Goal: Task Accomplishment & Management: Complete application form

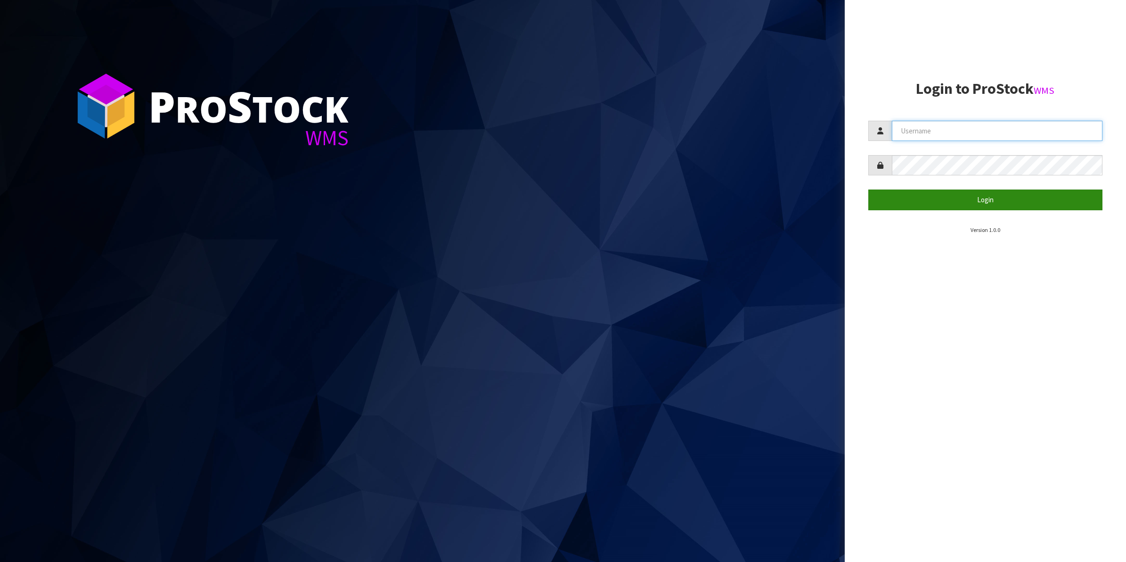
type input "Shingai"
click at [988, 201] on button "Login" at bounding box center [985, 199] width 235 height 20
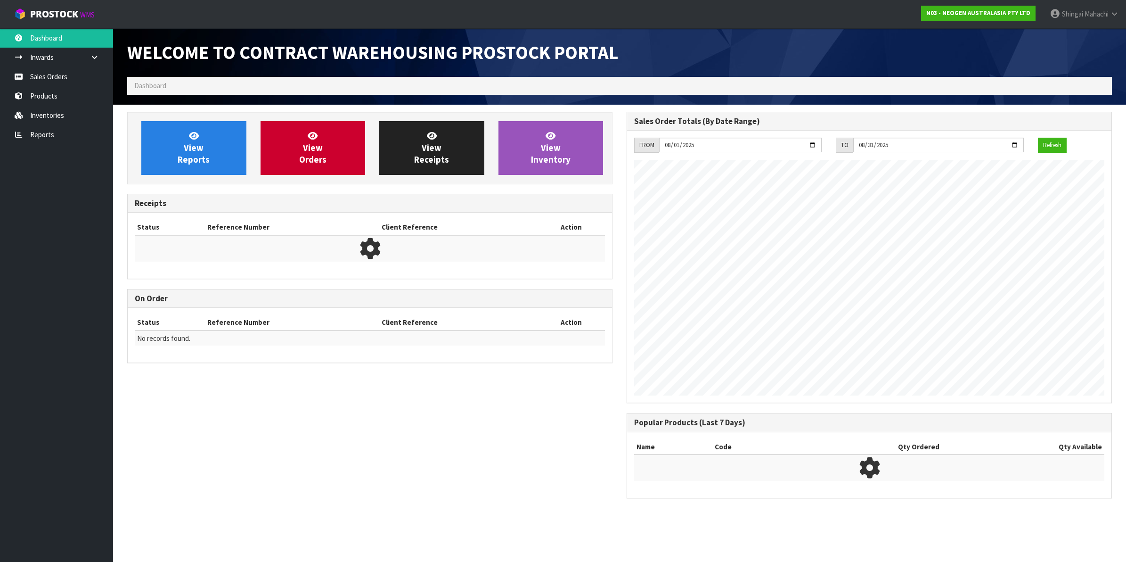
scroll to position [524, 495]
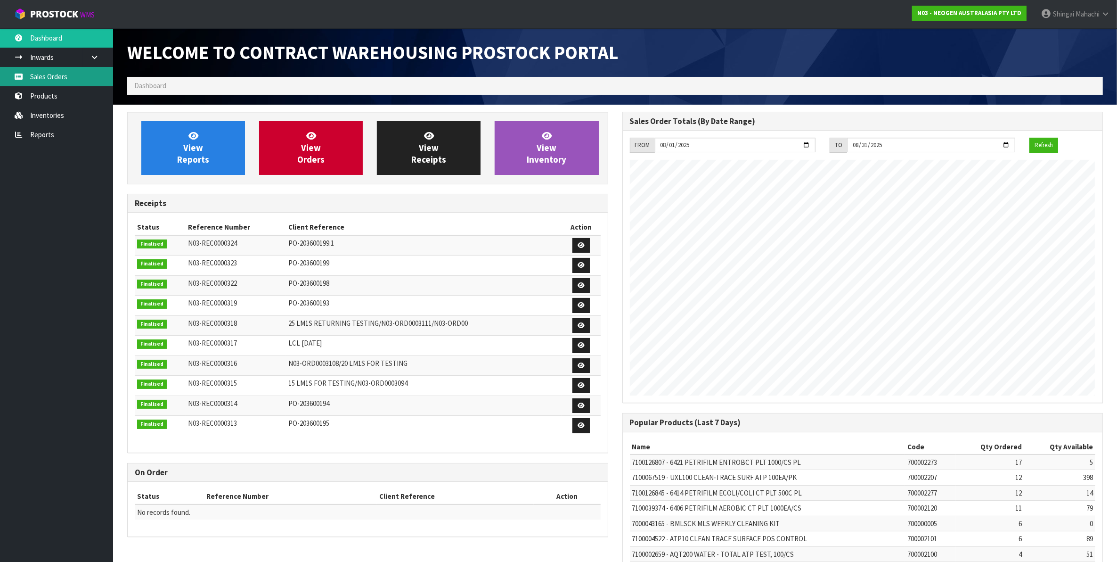
click at [44, 77] on link "Sales Orders" at bounding box center [56, 76] width 113 height 19
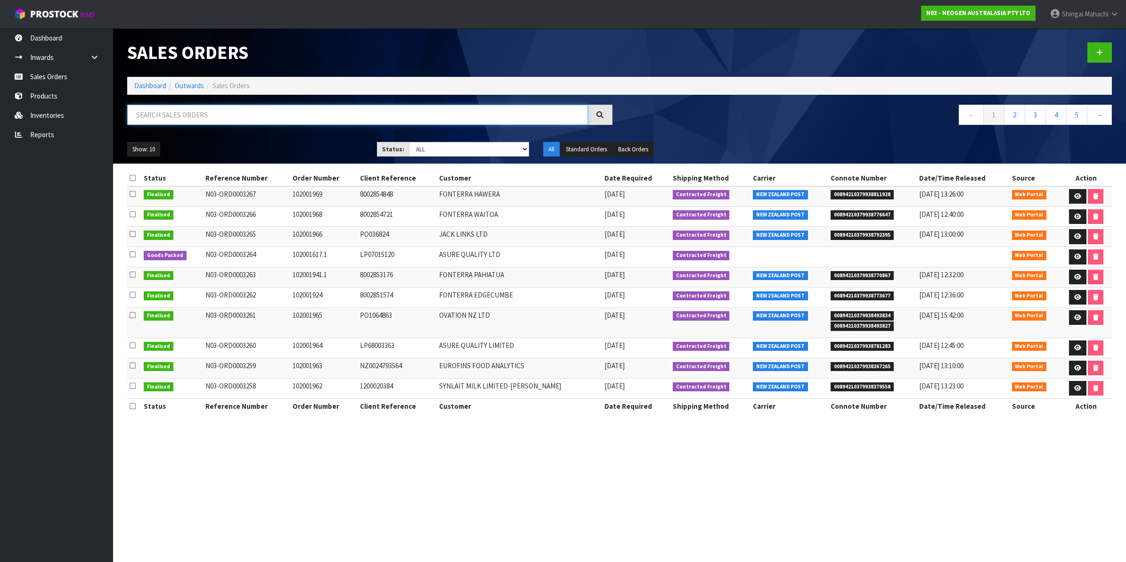
click at [138, 116] on input "text" at bounding box center [357, 115] width 461 height 20
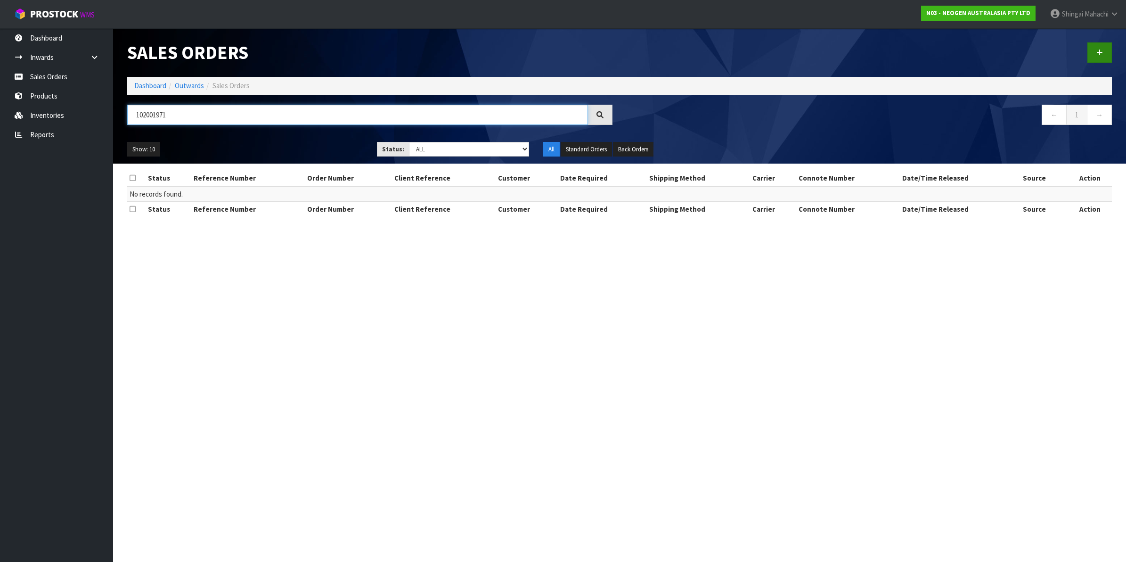
type input "102001971"
click at [1098, 53] on icon at bounding box center [1099, 52] width 7 height 7
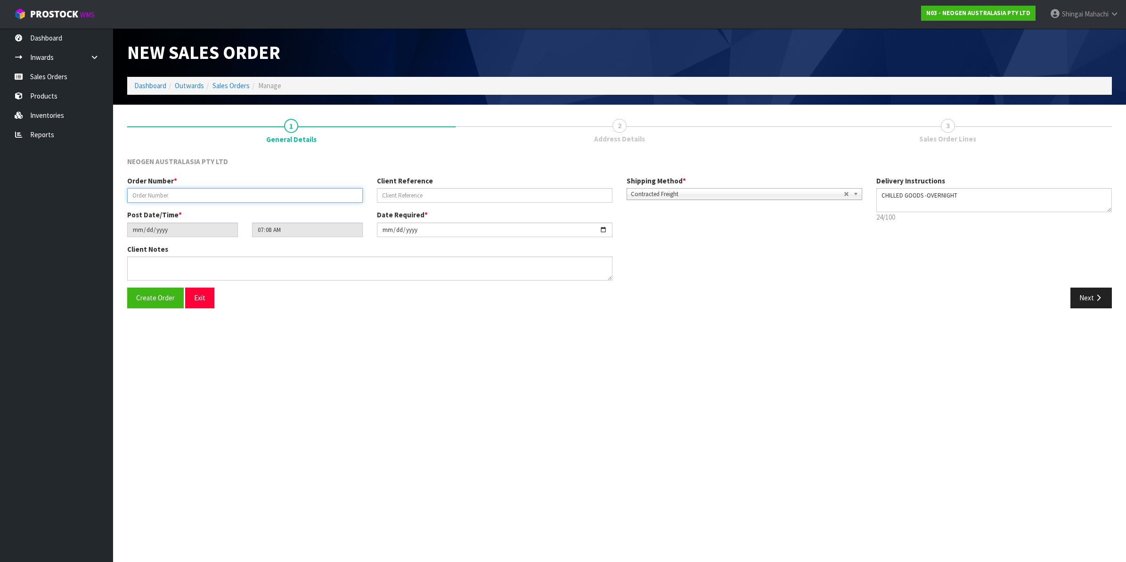
click at [150, 192] on input "text" at bounding box center [245, 195] width 236 height 15
type input "102001971"
click at [394, 186] on div "Client Reference" at bounding box center [495, 189] width 250 height 27
click at [389, 192] on input "text" at bounding box center [495, 195] width 236 height 15
paste input "NH101049"
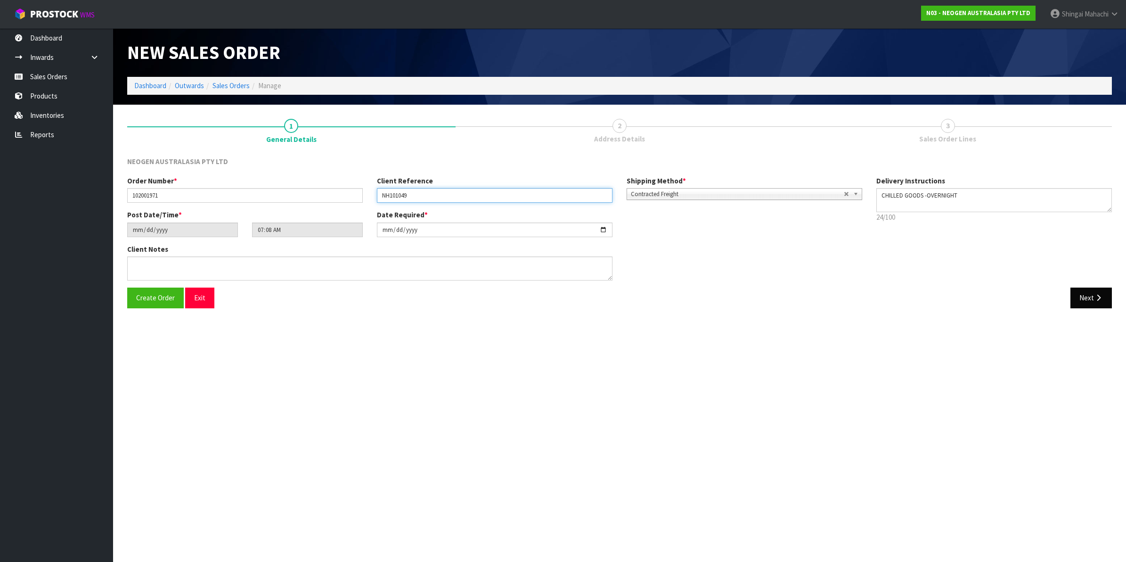
type input "NH101049"
click at [1090, 297] on button "Next" at bounding box center [1091, 297] width 41 height 20
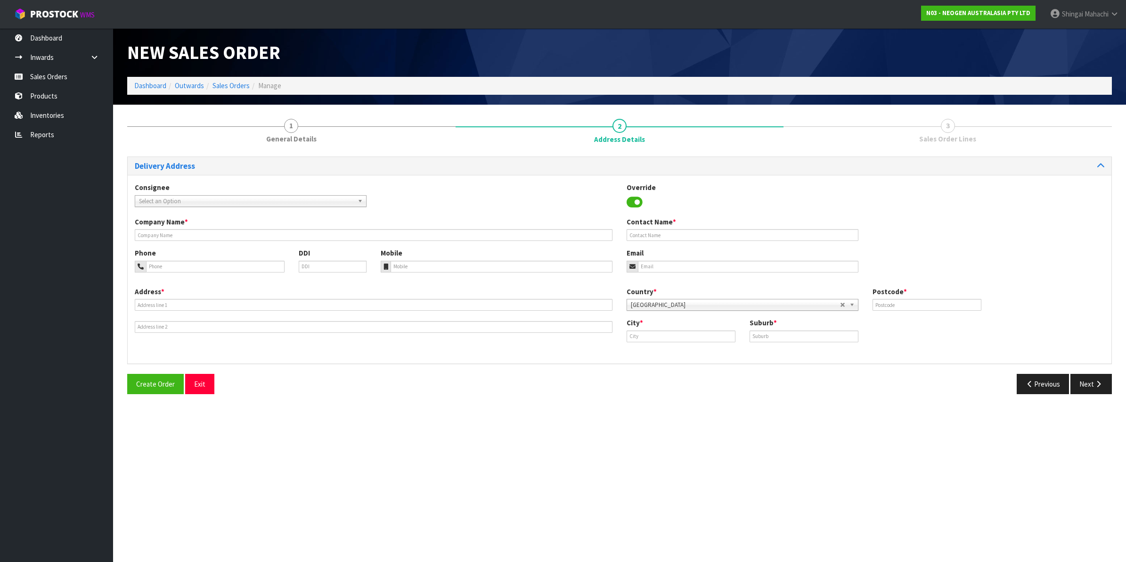
click at [172, 201] on span "Select an Option" at bounding box center [246, 201] width 215 height 11
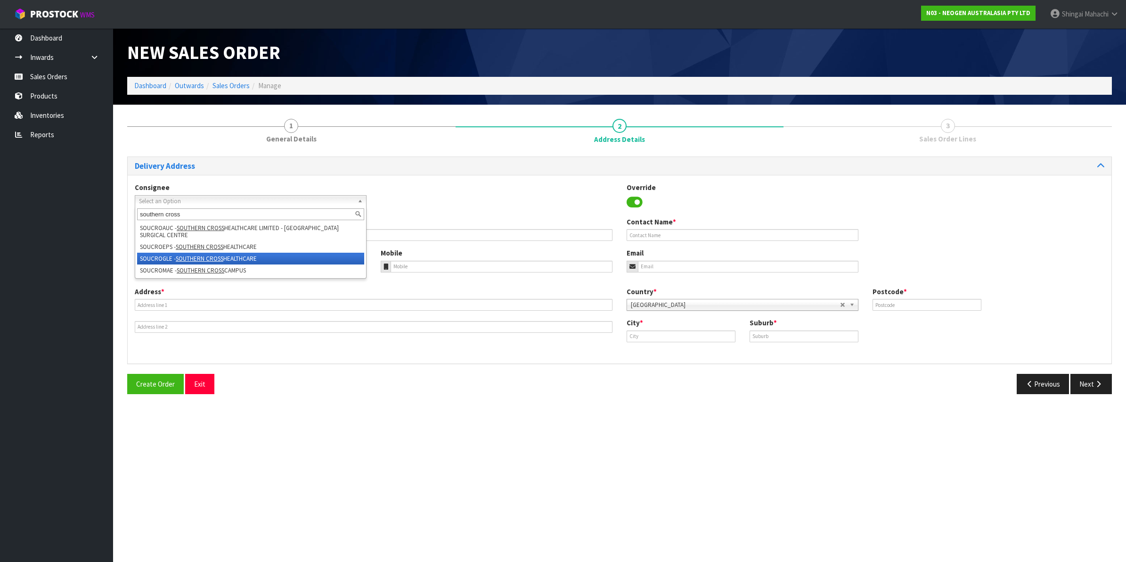
type input "southern cross"
click at [159, 254] on li "SOUCROGLE - SOUTHERN CROSS HEALTHCARE" at bounding box center [250, 259] width 227 height 12
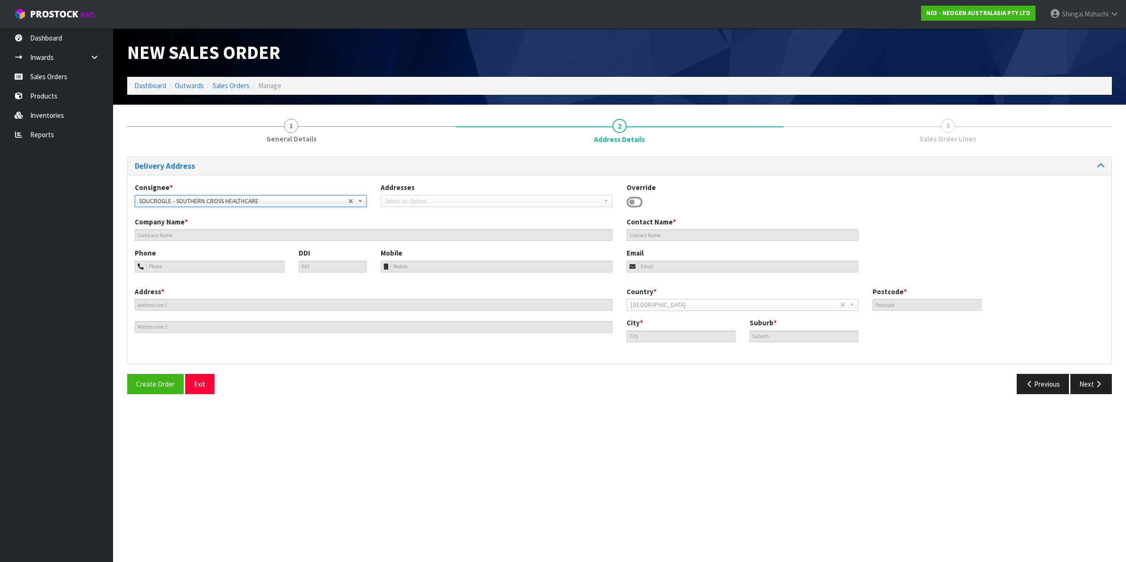
type input "SOUTHERN CROSS HEALTHCARE"
type input "THEATRE STORE, [STREET_ADDRESS]"
type input "0627"
type input "AUCKAND"
type input "GLENFIELD"
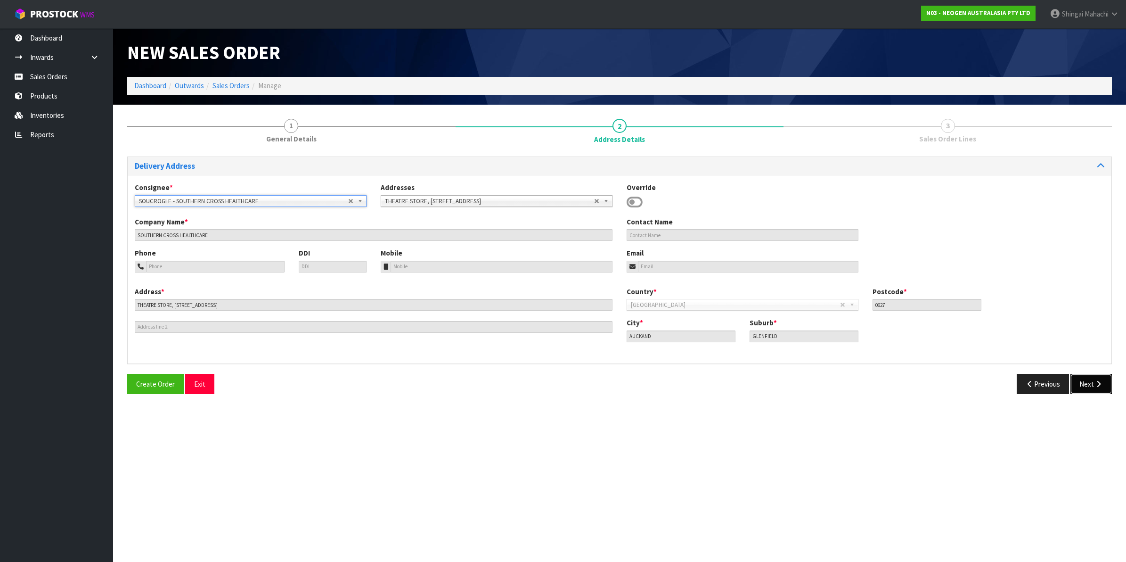
click at [1088, 387] on button "Next" at bounding box center [1091, 384] width 41 height 20
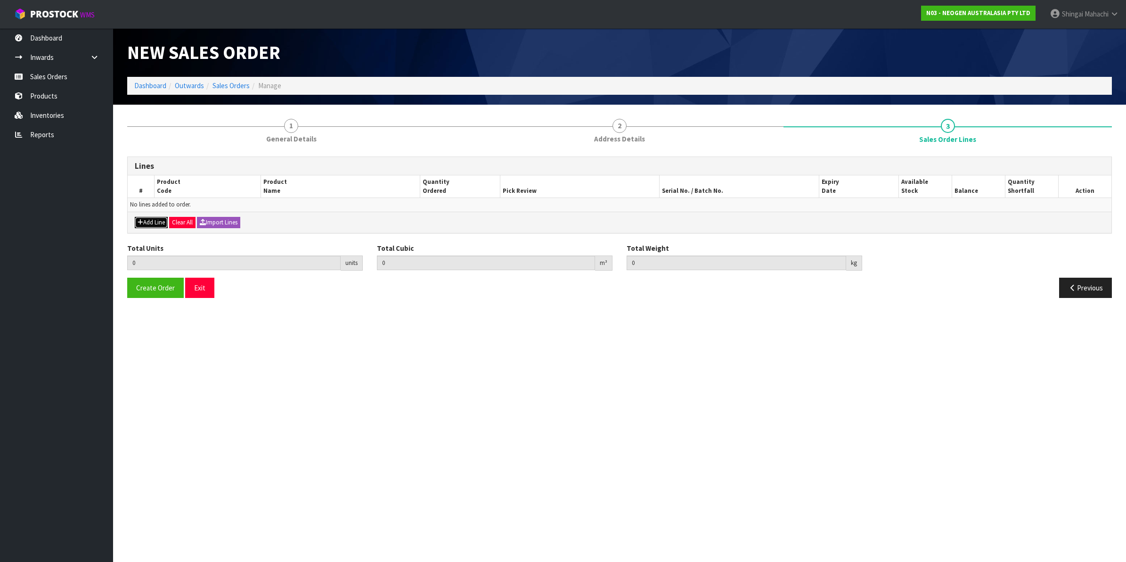
click at [152, 221] on button "Add Line" at bounding box center [151, 222] width 33 height 11
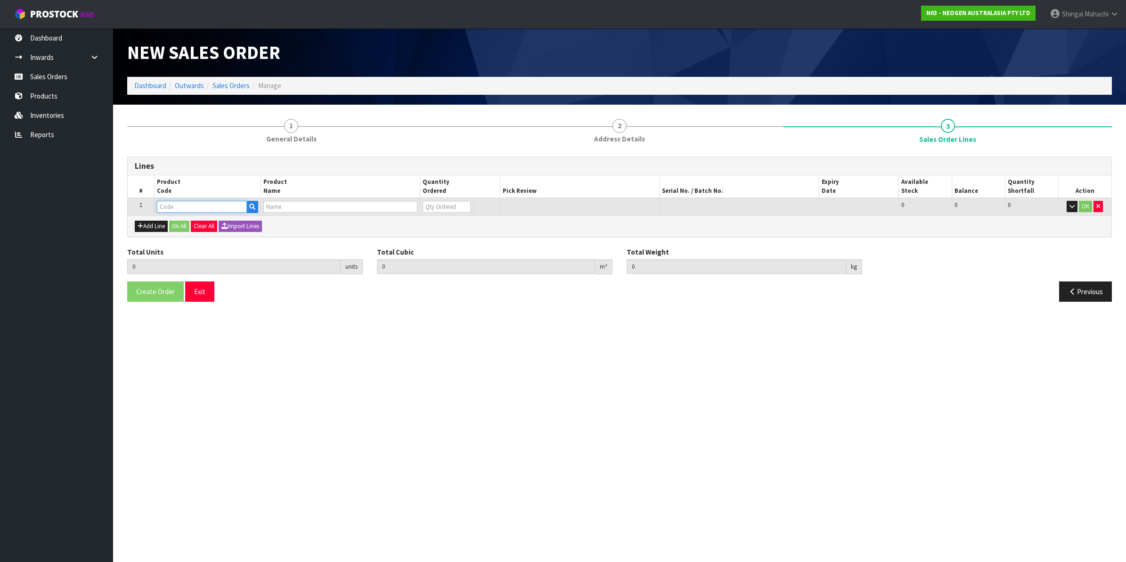
click at [163, 209] on input "text" at bounding box center [202, 207] width 90 height 12
click at [182, 201] on input "text" at bounding box center [202, 207] width 90 height 12
type input "700002207"
type input "0.000000"
type input "0.000"
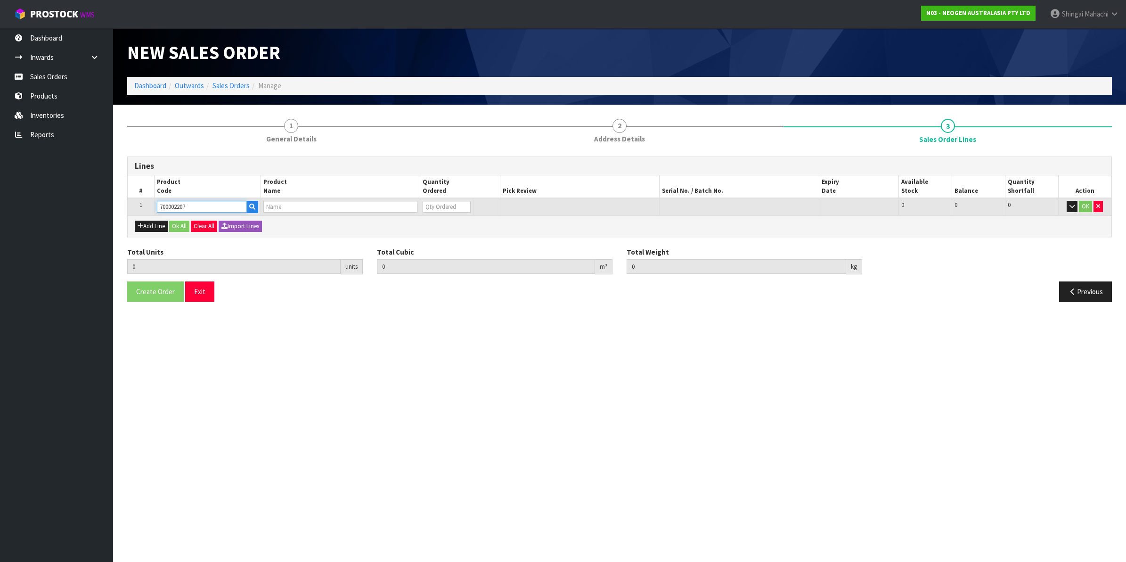
type input "7100067519 - UXL100 CLEAN-TRACE SURF ATP 100EA/PK"
type input "0"
type input "700002207"
drag, startPoint x: 439, startPoint y: 204, endPoint x: 335, endPoint y: 252, distance: 113.8
click at [359, 242] on div "Lines # Product Code Product Name Quantity Ordered Pick Review Serial No. / Bat…" at bounding box center [619, 232] width 985 height 153
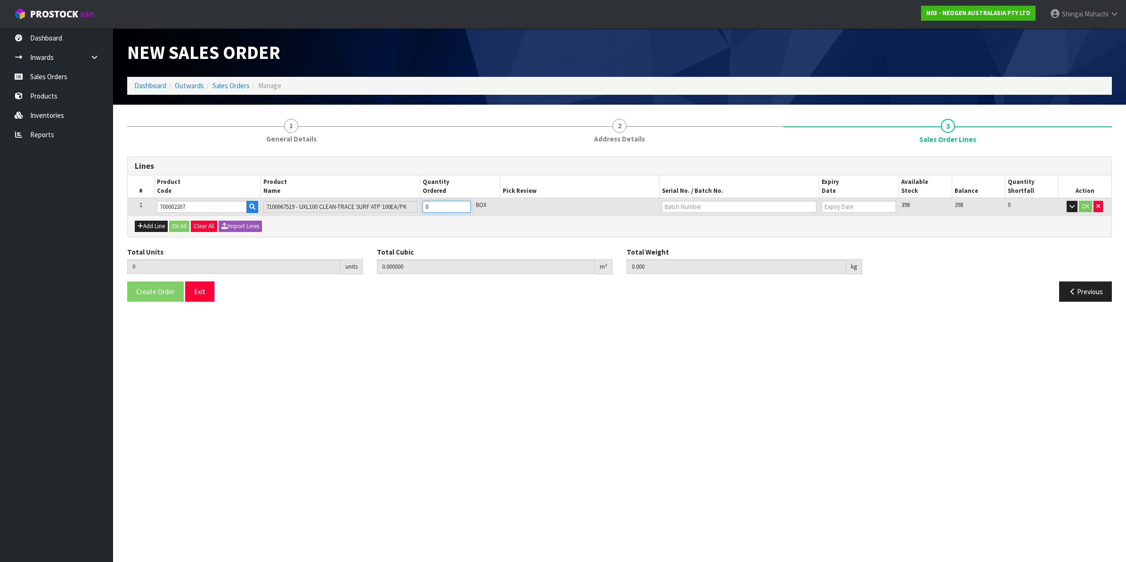
type input "2"
type input "0.012992"
type input "1.92"
type input "2"
click at [405, 211] on tr "1 700002207 7100067519 - UXL100 CLEAN-TRACE SURF ATP 100EA/PK 2 BOX 2 CTN 398 3…" at bounding box center [620, 206] width 984 height 17
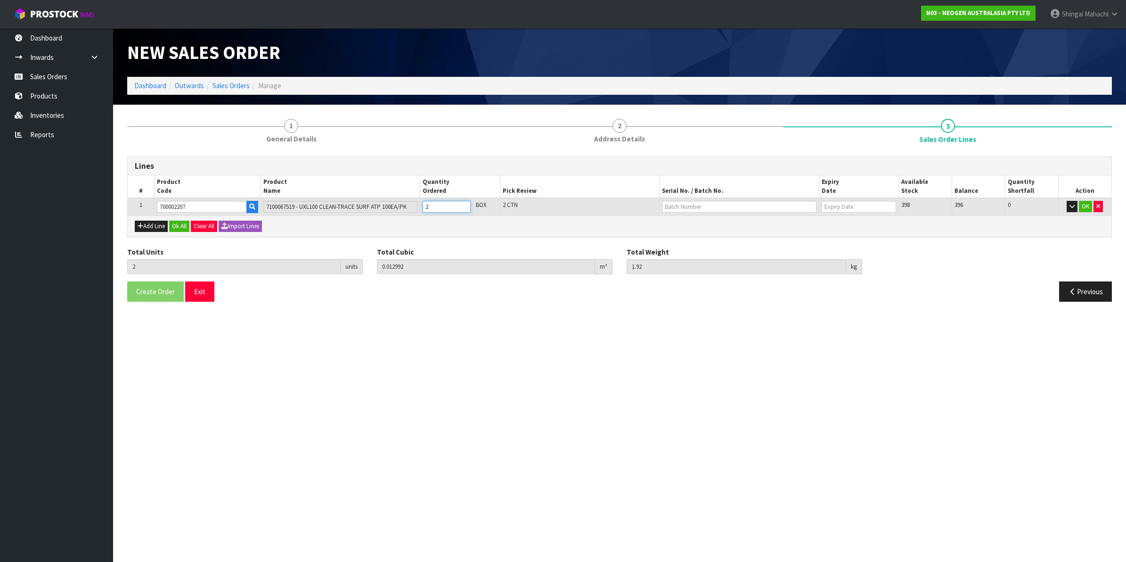
type input "1"
type input "0.006496"
type input "0.96"
type input "1"
click at [147, 225] on button "Add Line" at bounding box center [151, 226] width 33 height 11
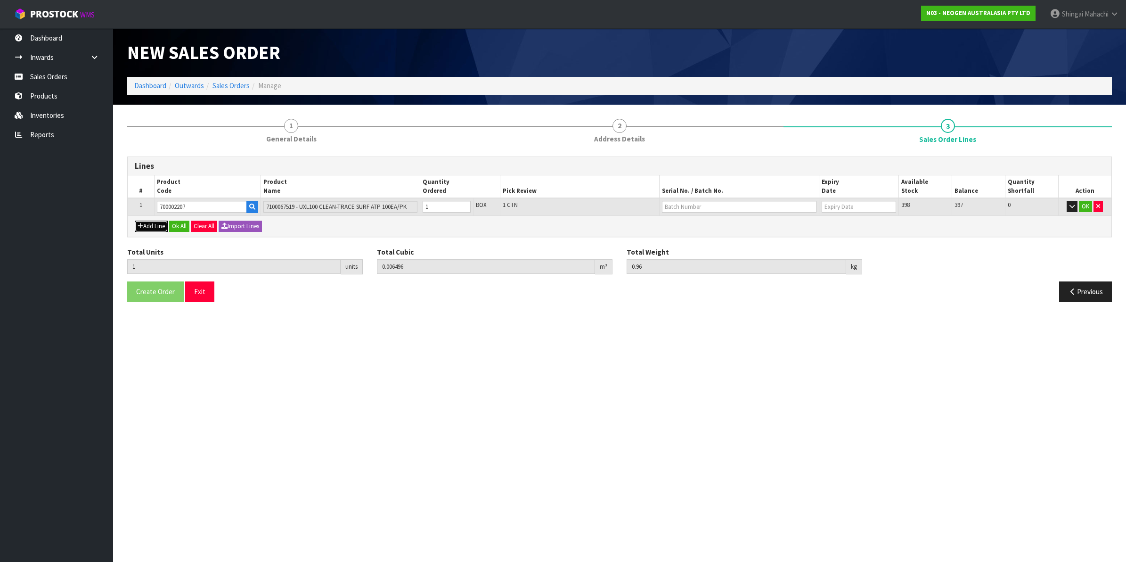
type input "0"
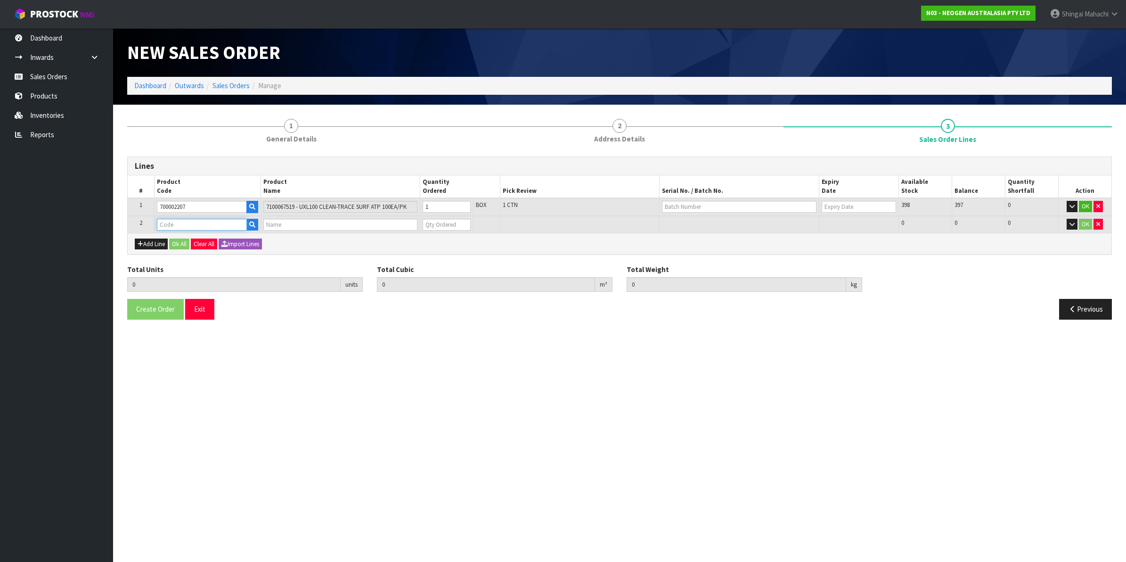
click at [172, 224] on input "text" at bounding box center [202, 225] width 90 height 12
type input "700002207"
type input "1"
type input "0.006496"
type input "0.96"
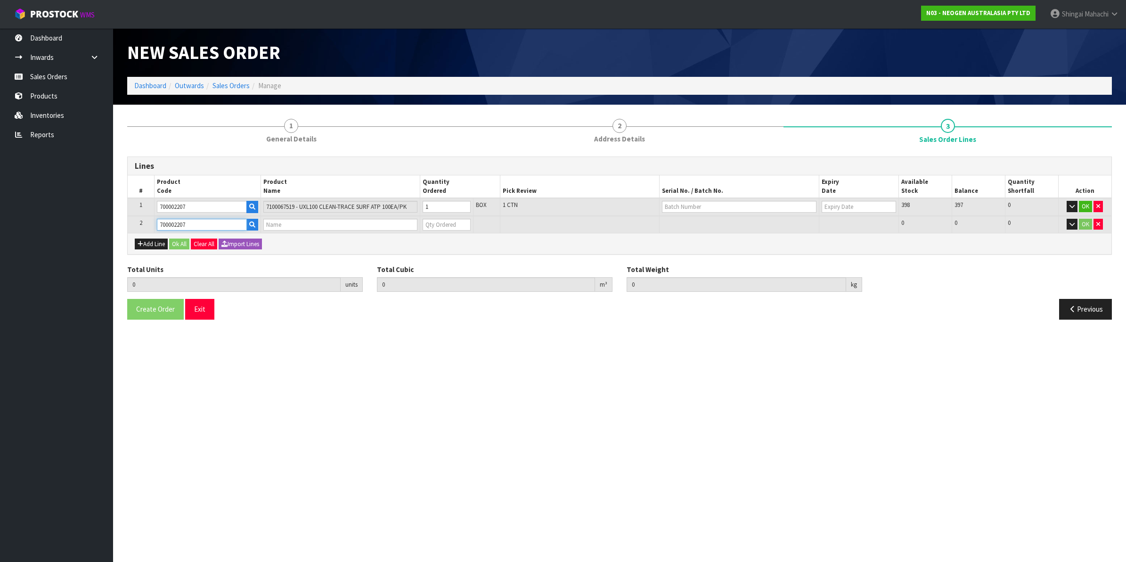
type input "7100067519 - UXL100 CLEAN-TRACE SURF ATP 100EA/PK"
type input "0"
type input "700002207"
click at [394, 224] on tr "2 700002207 7100067519 - UXL100 CLEAN-TRACE SURF ATP 100EA/PK 0 BOX 398 398 0 OK" at bounding box center [620, 224] width 984 height 17
type input "2"
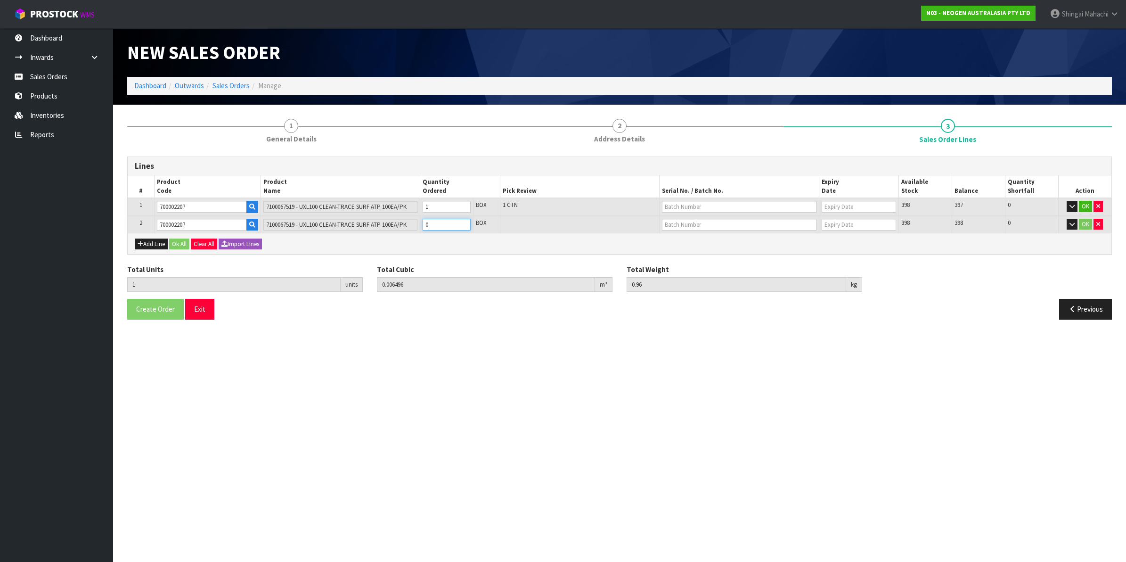
type input "0.012992"
type input "1.92"
type input "1"
click at [679, 199] on td at bounding box center [740, 207] width 160 height 18
click at [680, 206] on input "text" at bounding box center [739, 207] width 155 height 12
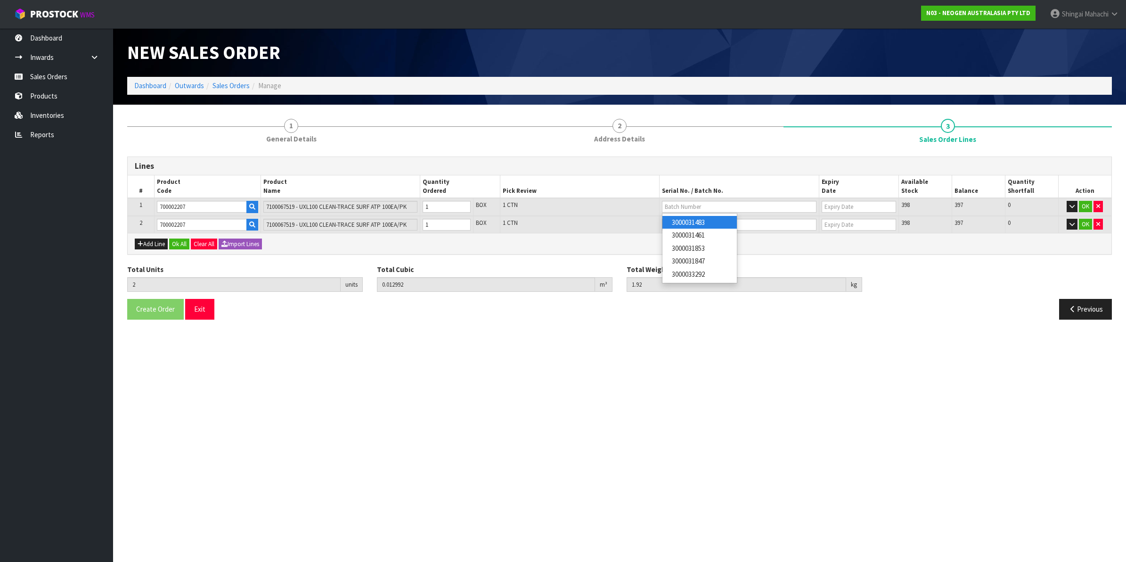
click at [705, 223] on link "3000031483" at bounding box center [700, 222] width 74 height 13
type input "3000031483"
type input "[DATE]"
click at [705, 223] on input "text" at bounding box center [739, 225] width 155 height 12
click at [701, 254] on link "3000031461" at bounding box center [700, 252] width 74 height 13
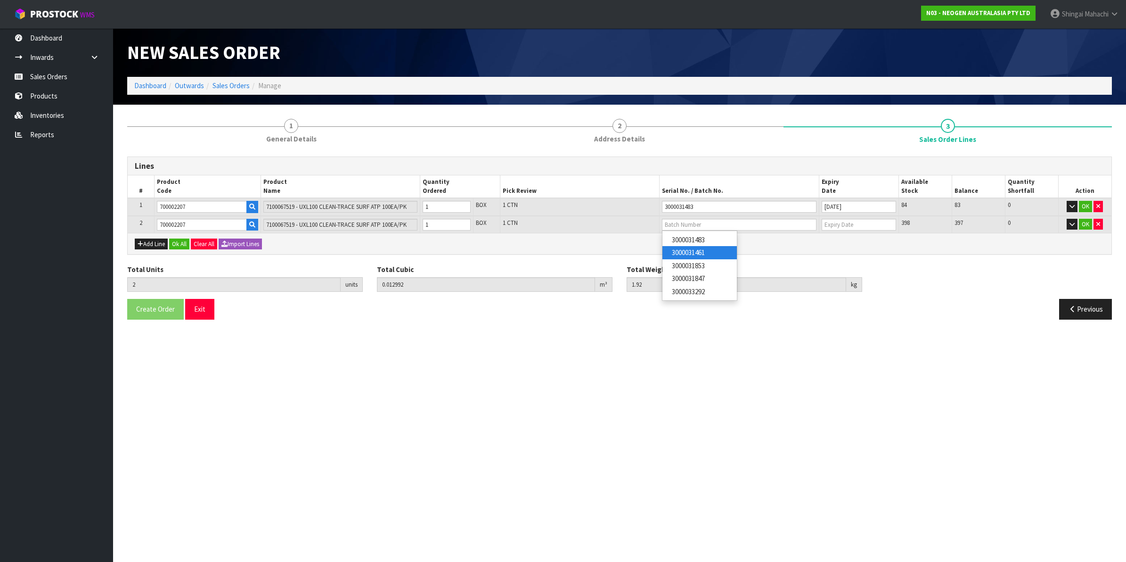
type input "3000031461"
type input "[DATE]"
click at [1082, 207] on button "OK" at bounding box center [1085, 206] width 13 height 11
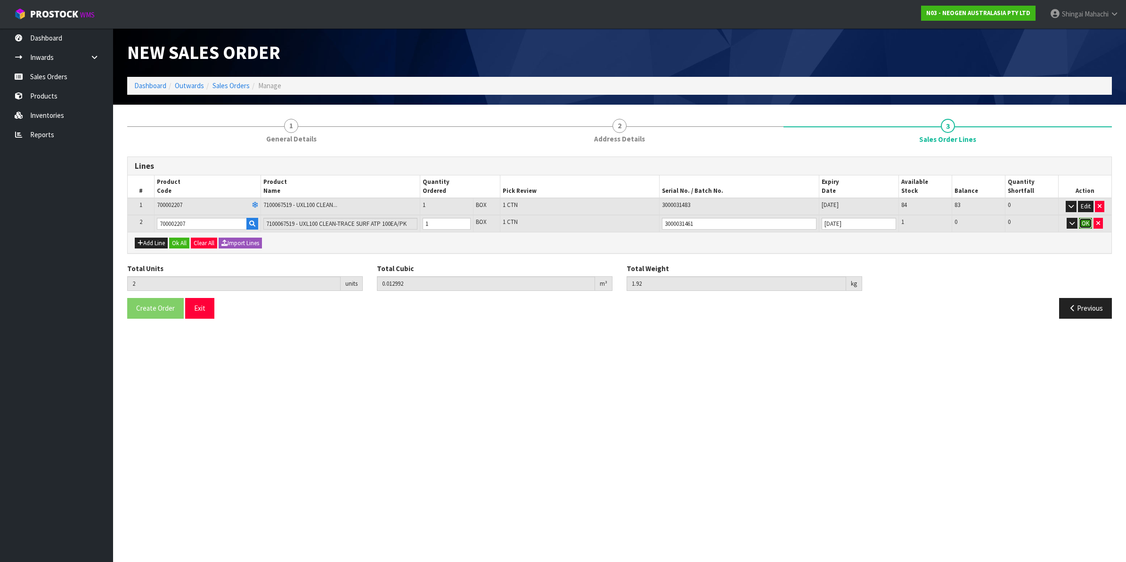
click at [1085, 223] on button "OK" at bounding box center [1085, 223] width 13 height 11
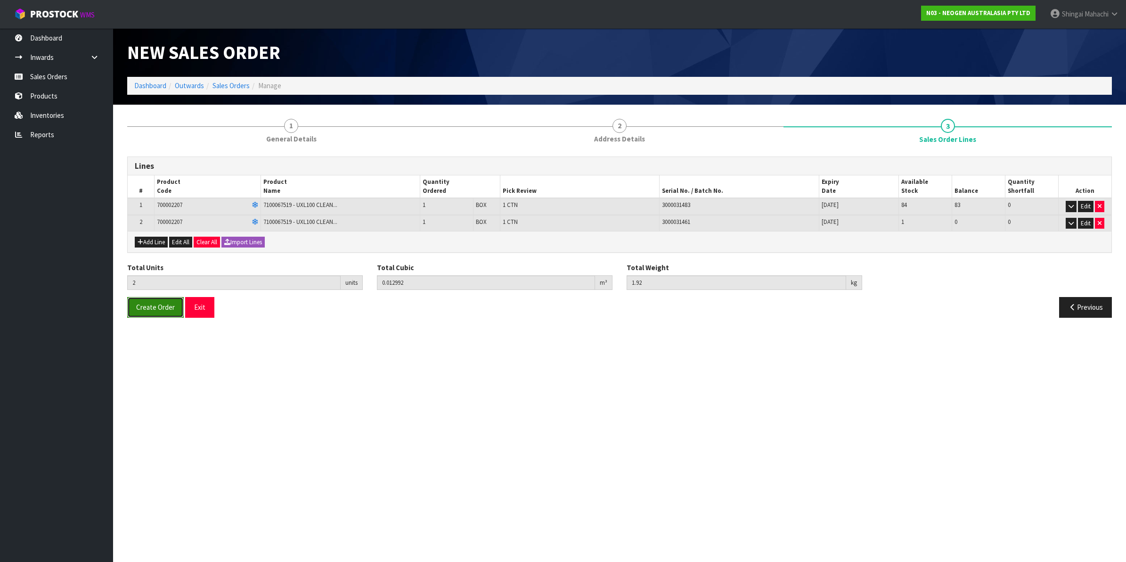
click at [153, 308] on span "Create Order" at bounding box center [155, 307] width 39 height 9
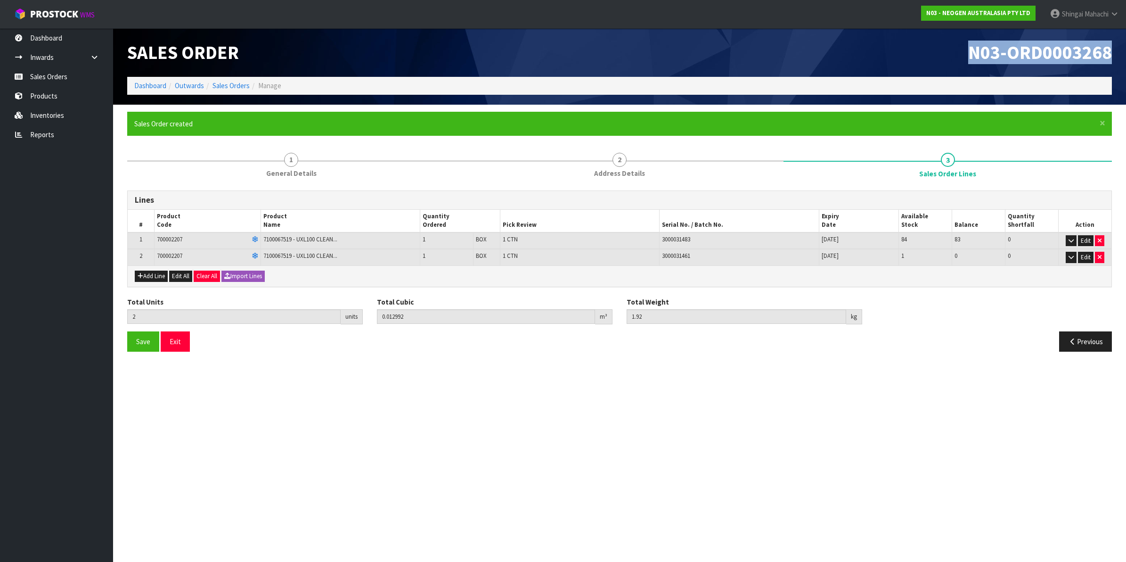
drag, startPoint x: 966, startPoint y: 49, endPoint x: 1114, endPoint y: 55, distance: 148.5
click at [1114, 55] on div "N03-ORD0003268" at bounding box center [869, 52] width 499 height 49
copy span "N03-ORD0003268"
click at [229, 85] on link "Sales Orders" at bounding box center [231, 85] width 37 height 9
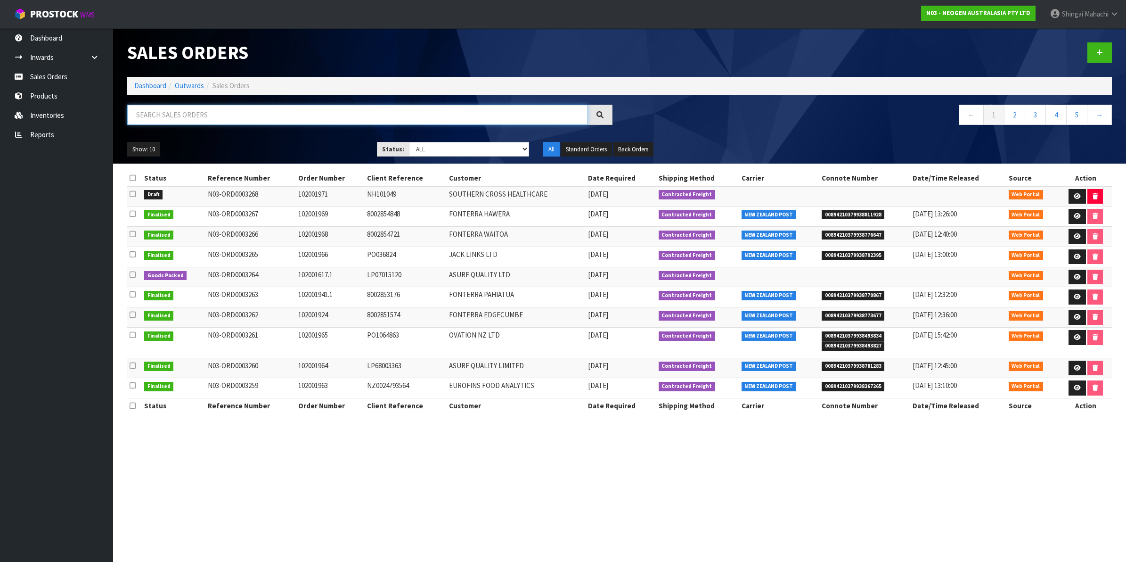
click at [204, 112] on input "text" at bounding box center [357, 115] width 461 height 20
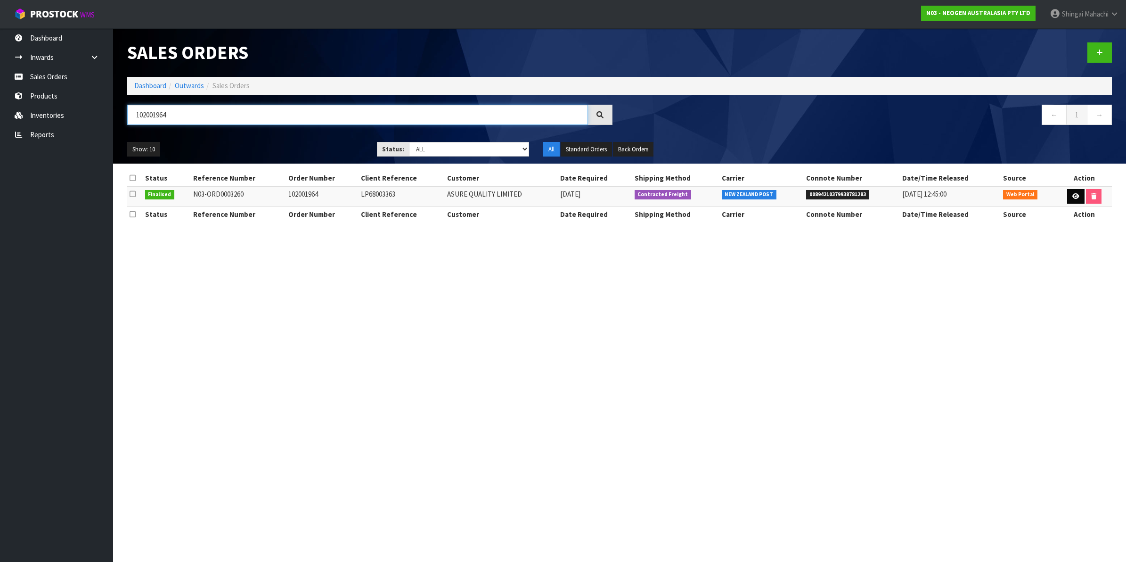
type input "102001964"
click at [1071, 201] on link at bounding box center [1075, 196] width 17 height 15
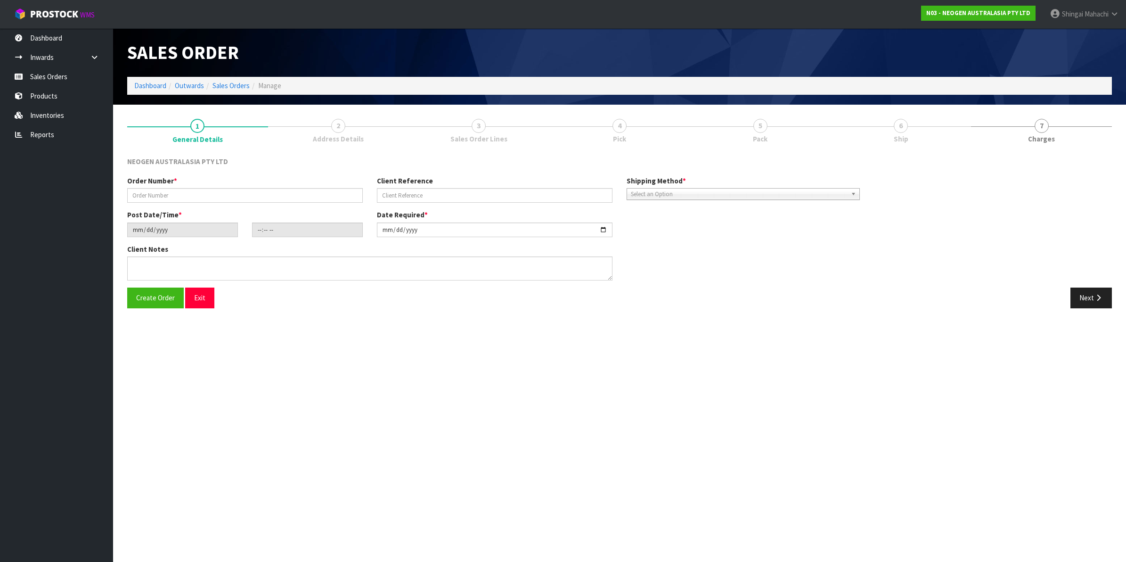
type input "102001964"
type input "LP68003363"
type input "[DATE]"
type input "11:00:00.000"
type input "[DATE]"
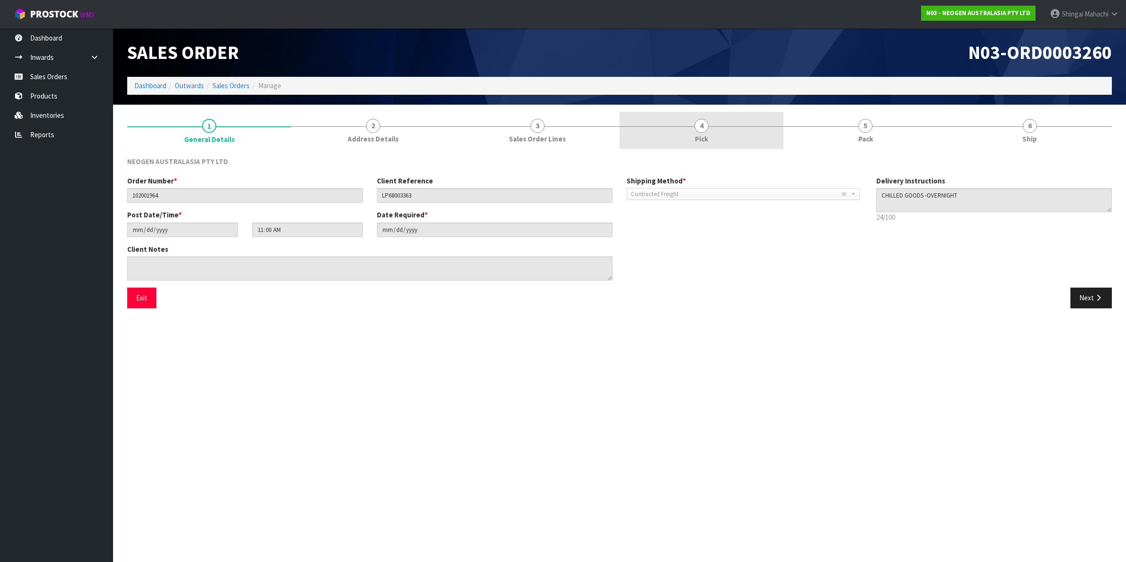
click at [704, 130] on span "4" at bounding box center [702, 126] width 14 height 14
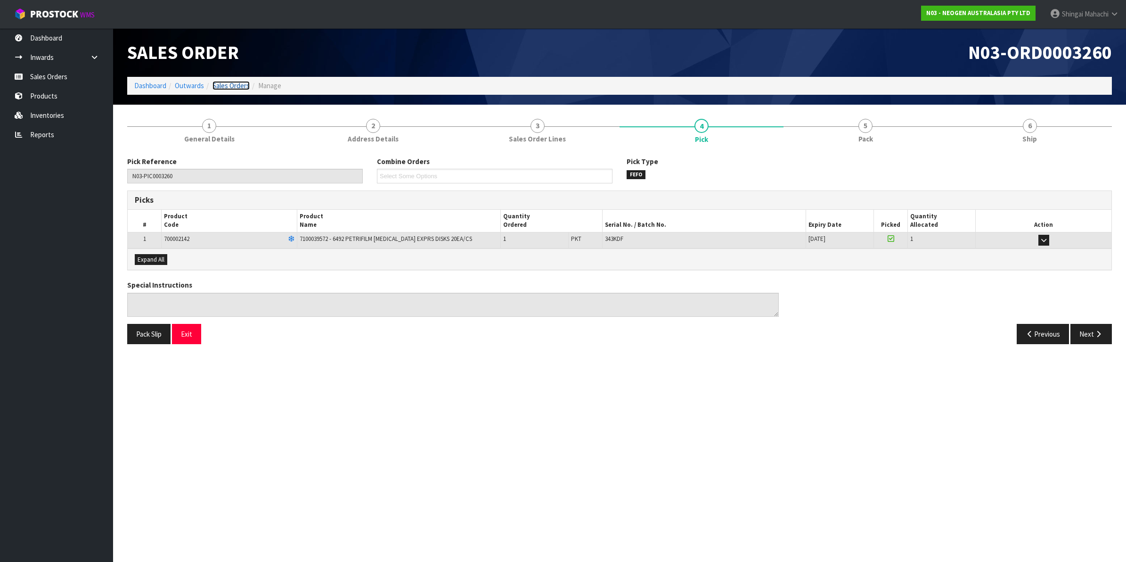
click at [242, 84] on link "Sales Orders" at bounding box center [231, 85] width 37 height 9
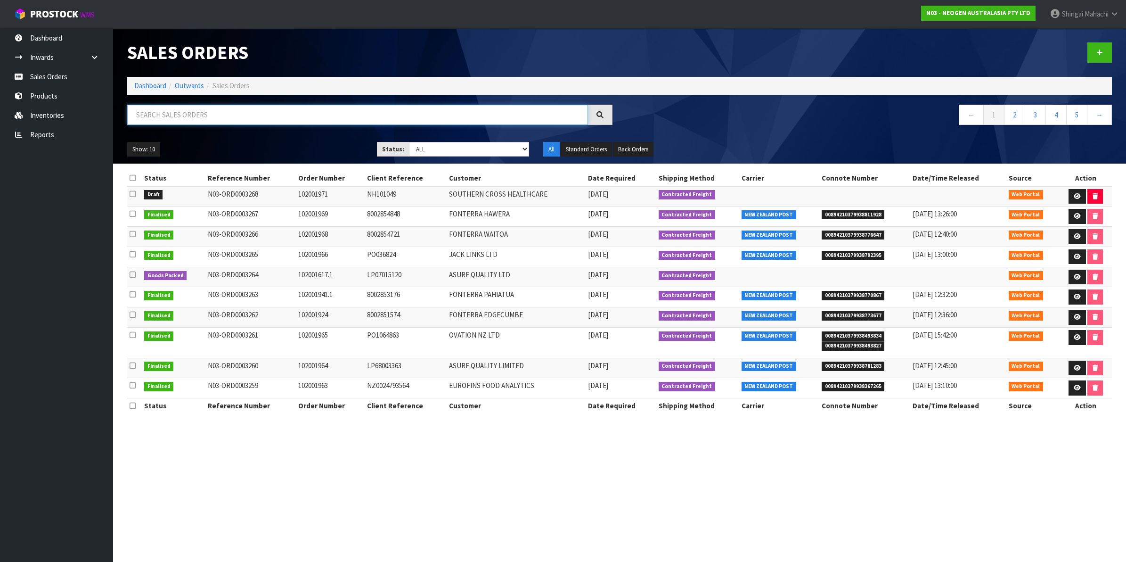
click at [202, 116] on input "text" at bounding box center [357, 115] width 461 height 20
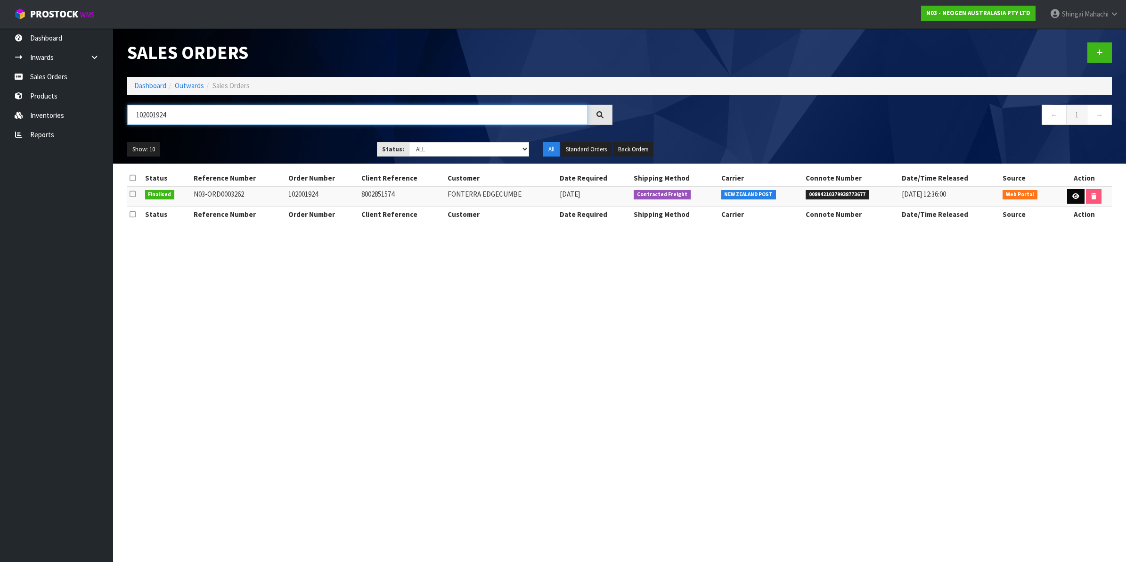
type input "102001924"
click at [1072, 193] on icon at bounding box center [1075, 196] width 7 height 6
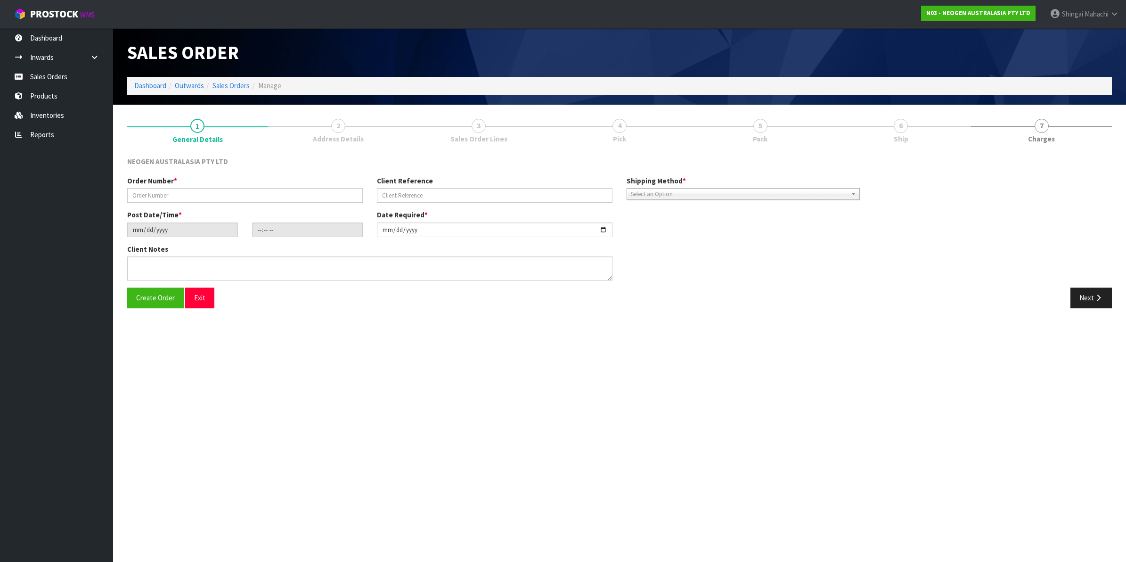
type input "102001924"
type input "8002851574"
type input "[DATE]"
type input "09:32:00.000"
type input "[DATE]"
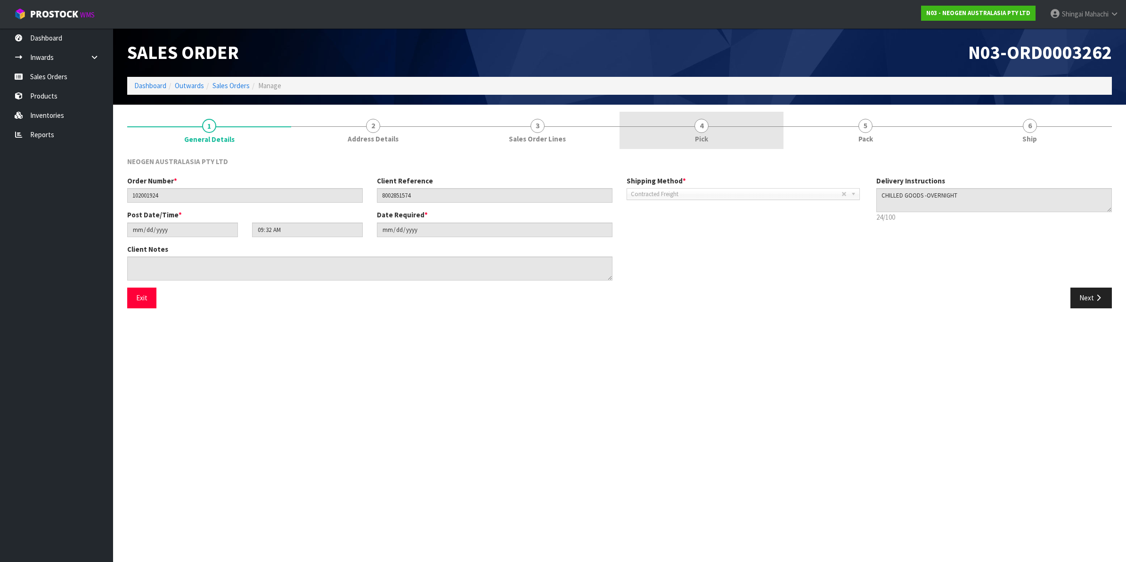
click at [704, 126] on span "4" at bounding box center [702, 126] width 14 height 14
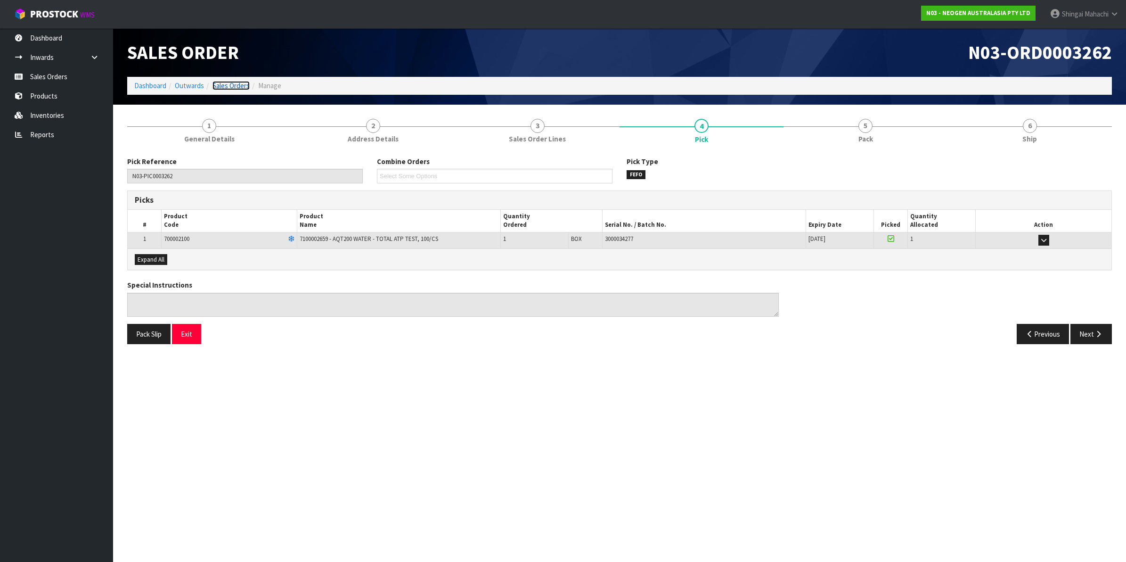
click at [219, 82] on link "Sales Orders" at bounding box center [231, 85] width 37 height 9
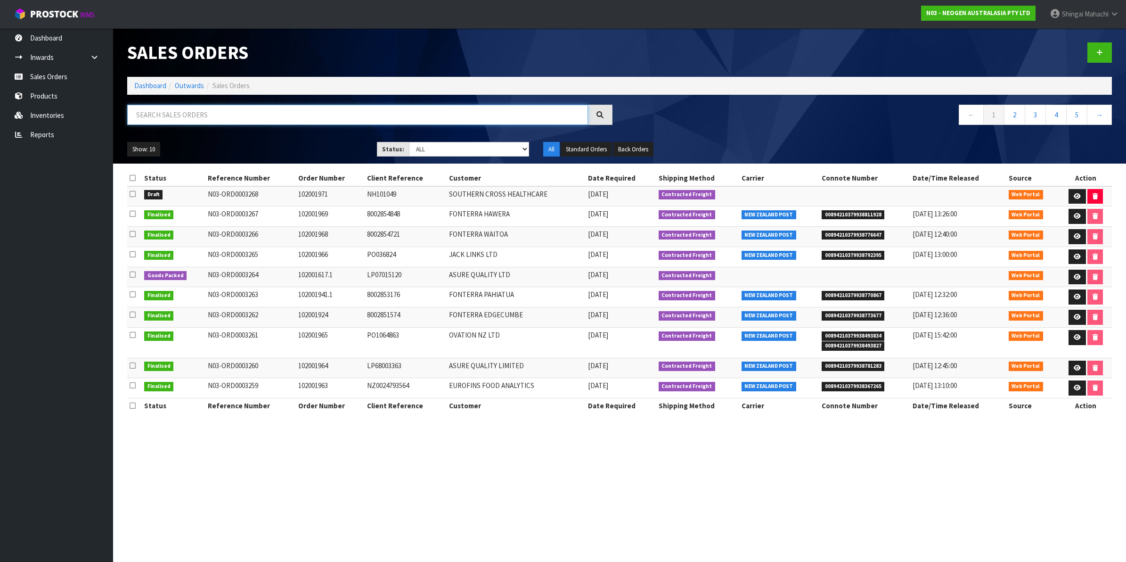
click at [192, 118] on input "text" at bounding box center [357, 115] width 461 height 20
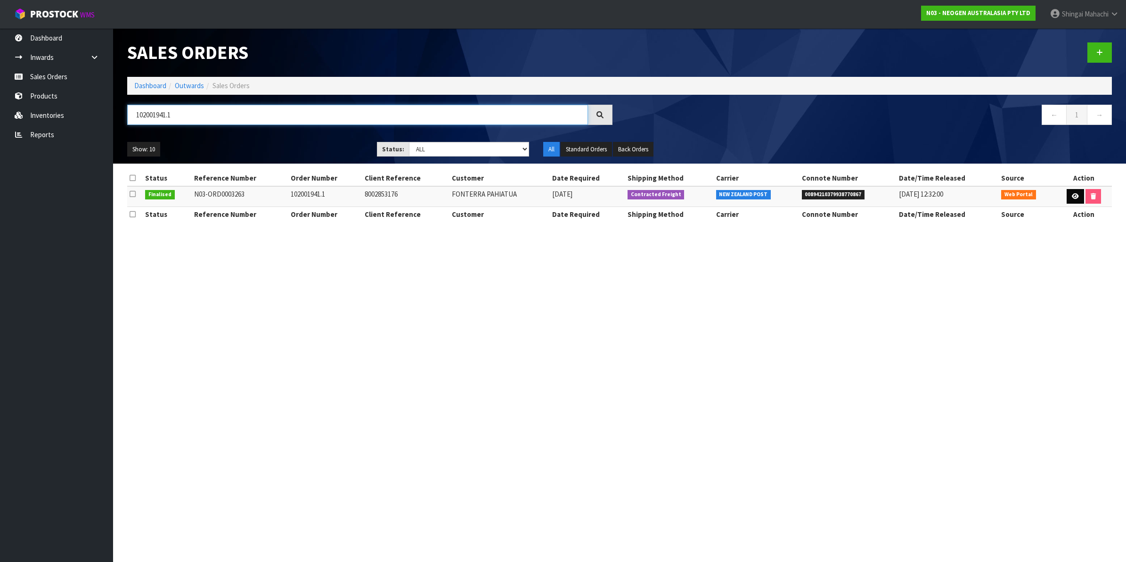
type input "102001941.1"
click at [1072, 198] on icon at bounding box center [1075, 196] width 7 height 6
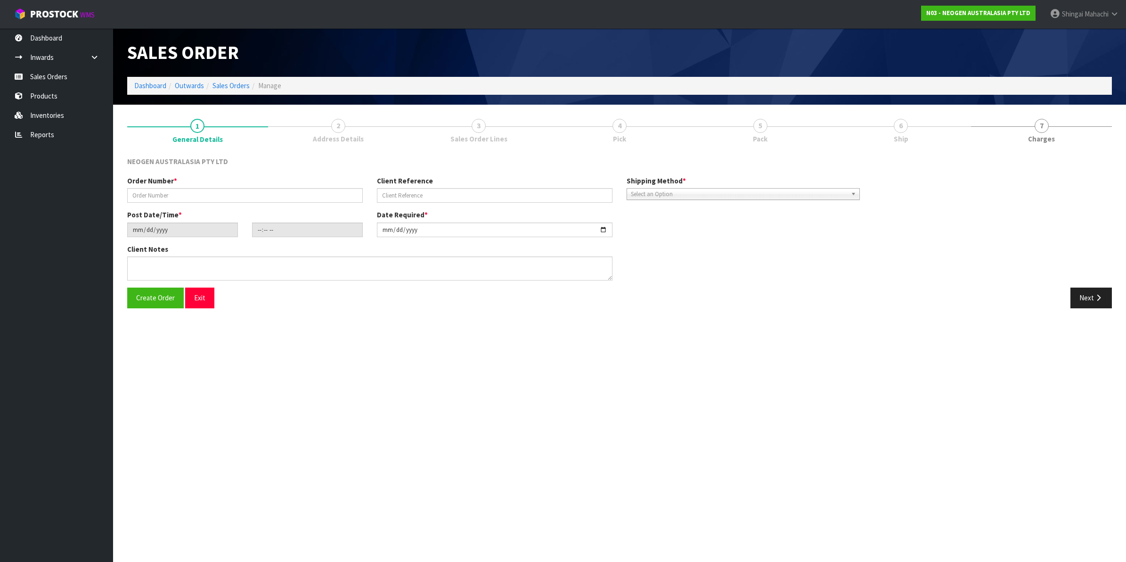
type input "102001941.1"
type input "8002853176"
type input "[DATE]"
type input "09:35:00.000"
type input "[DATE]"
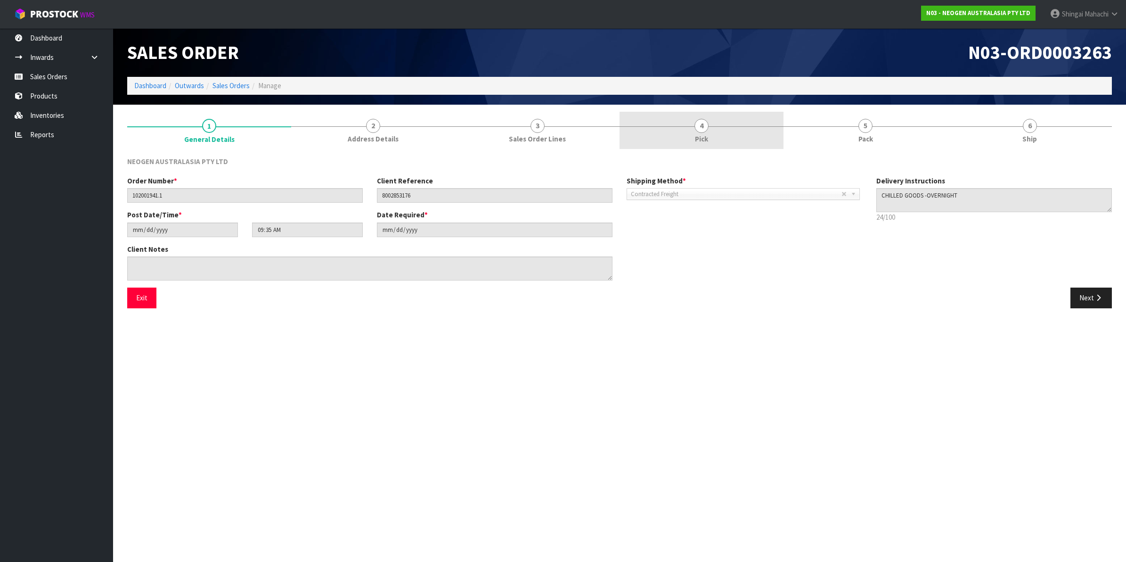
click at [705, 126] on span "4" at bounding box center [702, 126] width 14 height 14
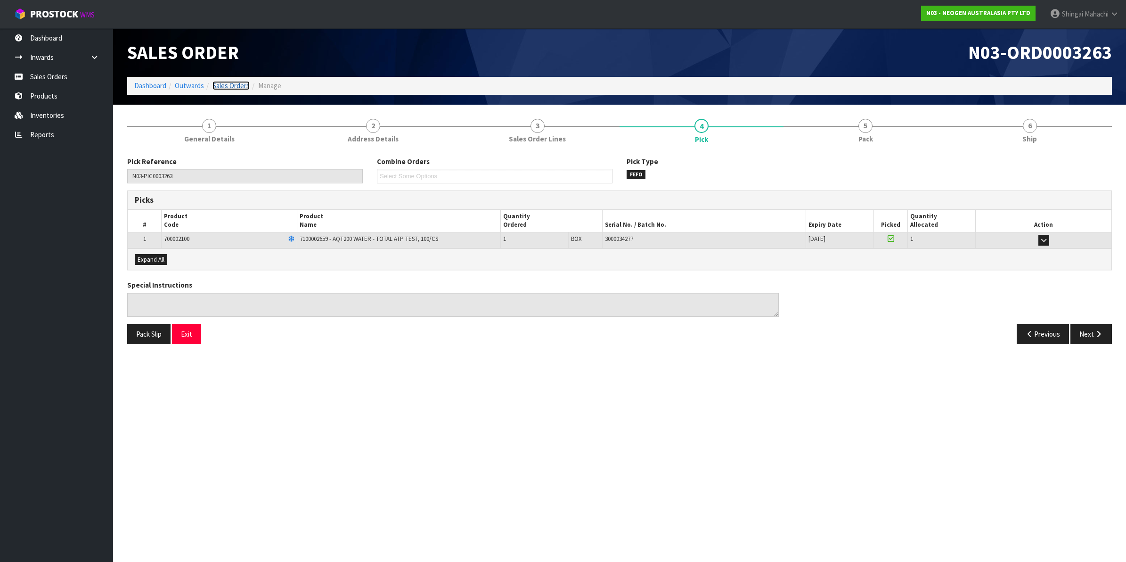
click at [224, 83] on link "Sales Orders" at bounding box center [231, 85] width 37 height 9
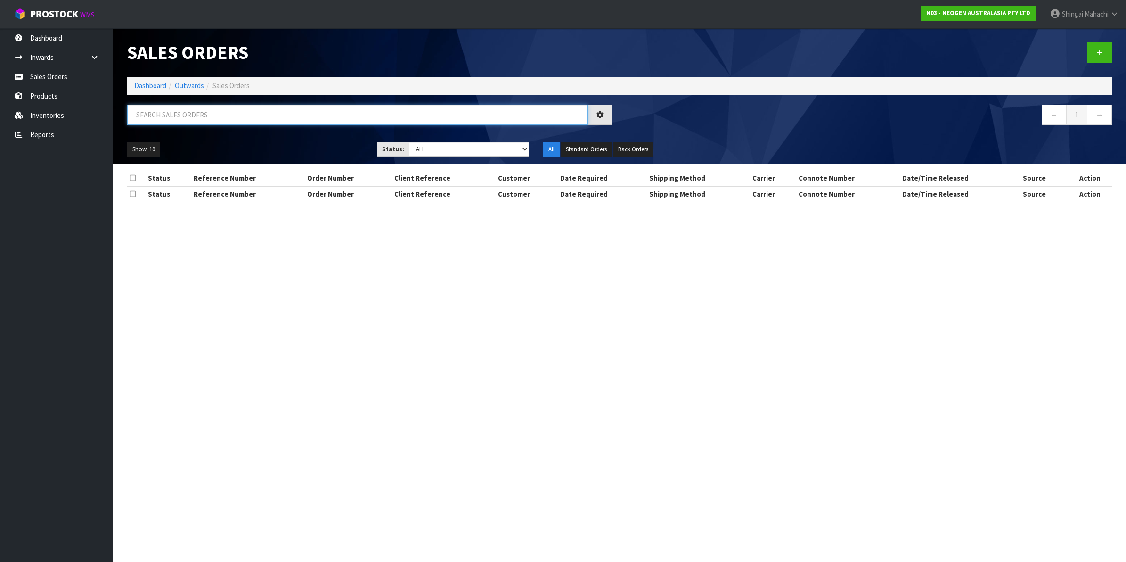
click at [194, 111] on input "text" at bounding box center [357, 115] width 461 height 20
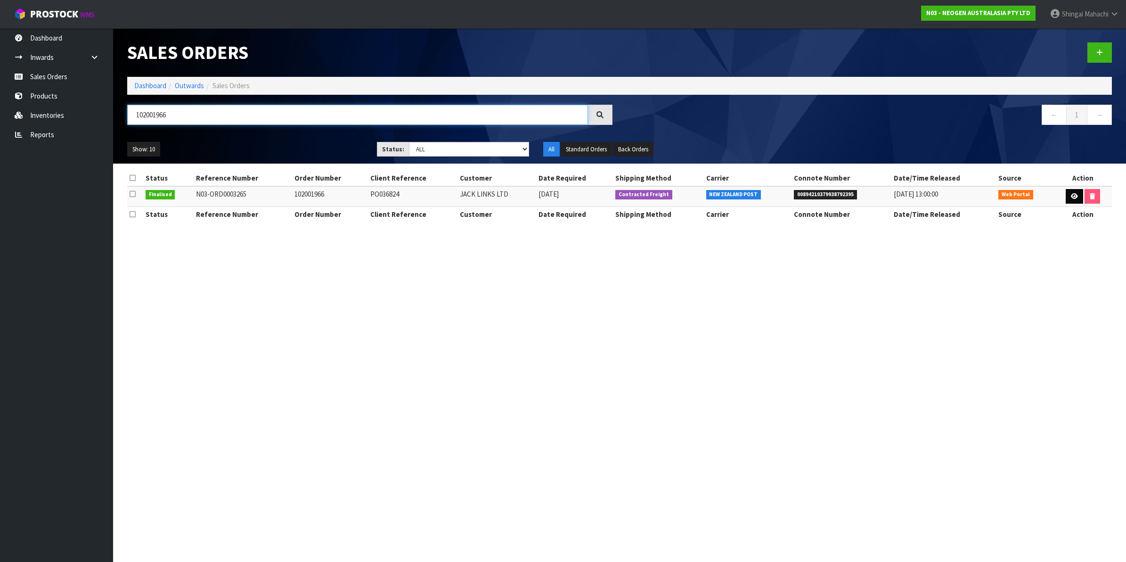
type input "102001966"
click at [1073, 197] on icon at bounding box center [1074, 196] width 7 height 6
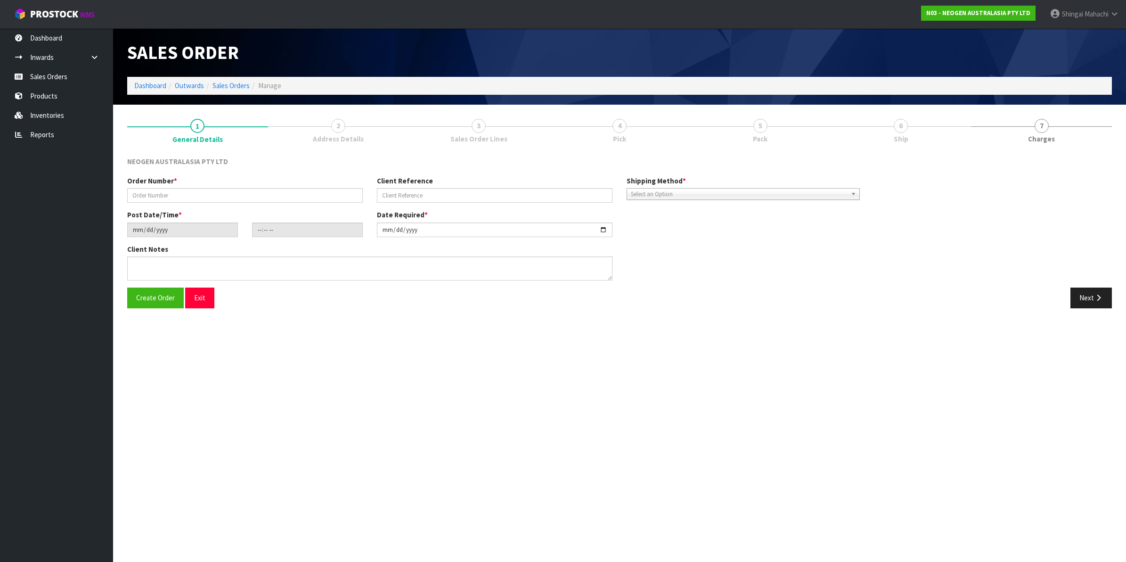
type input "102001966"
type input "PO036824"
type input "[DATE]"
type input "09:41:00.000"
type input "[DATE]"
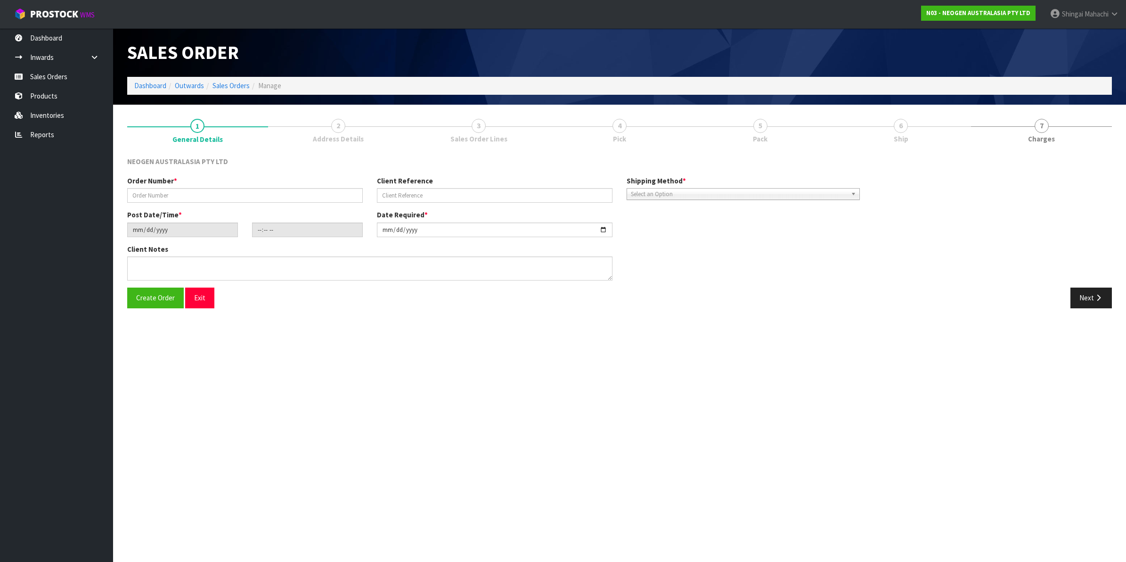
type textarea "ATTN: [PERSON_NAME]"
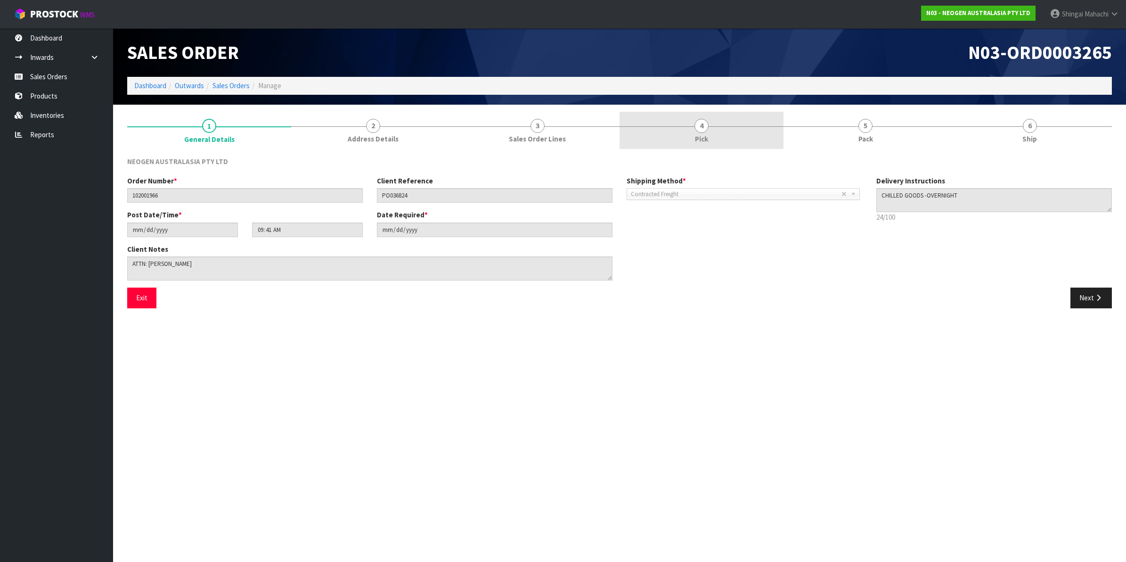
click at [705, 127] on span "4" at bounding box center [702, 126] width 14 height 14
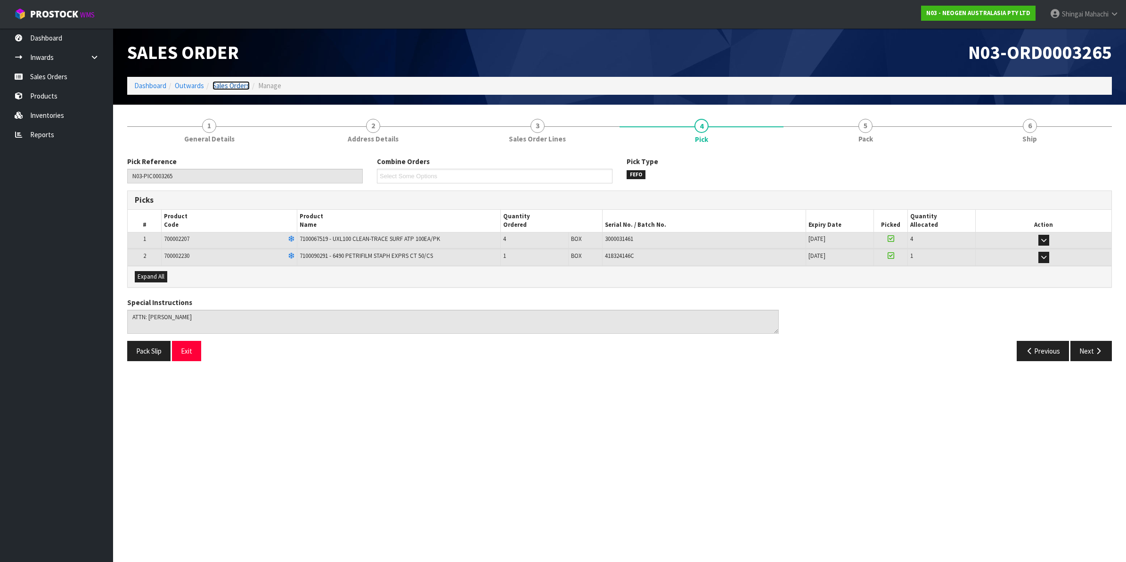
click at [220, 86] on link "Sales Orders" at bounding box center [231, 85] width 37 height 9
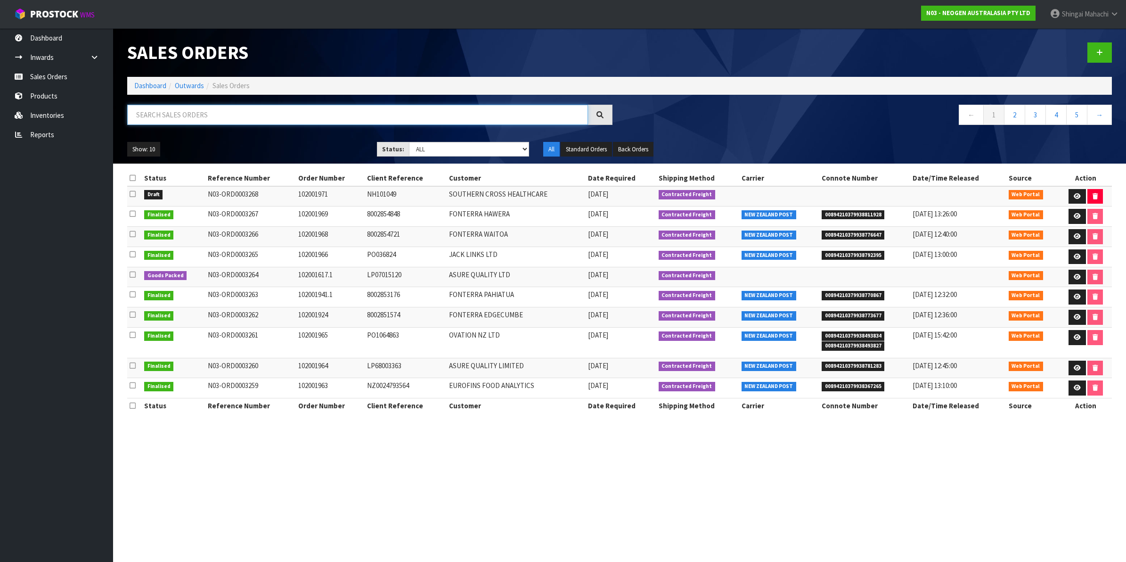
click at [195, 118] on input "text" at bounding box center [357, 115] width 461 height 20
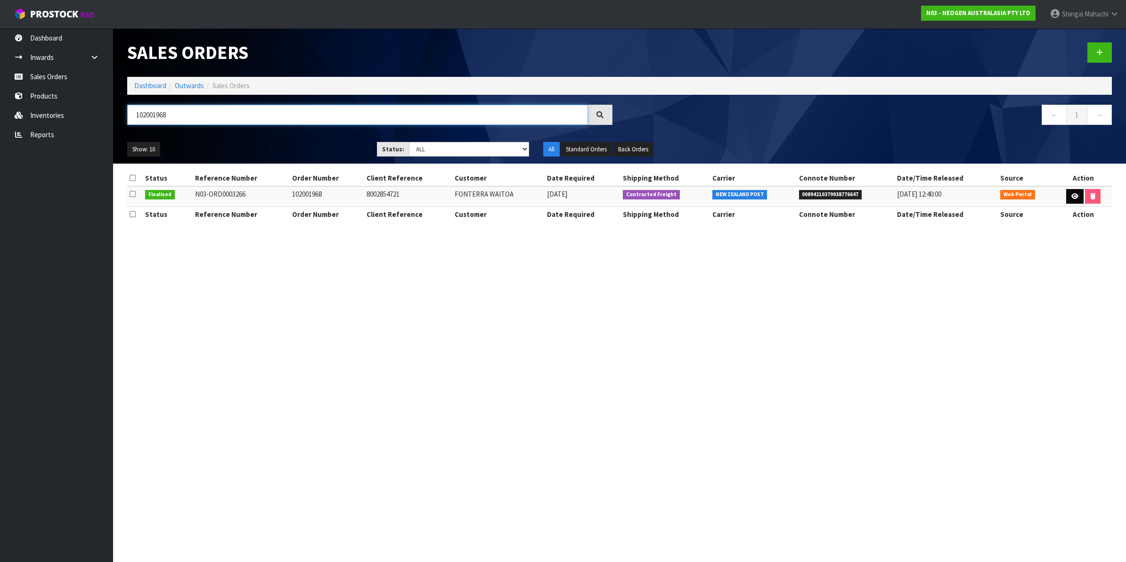
type input "102001968"
click at [1072, 194] on icon at bounding box center [1075, 196] width 7 height 6
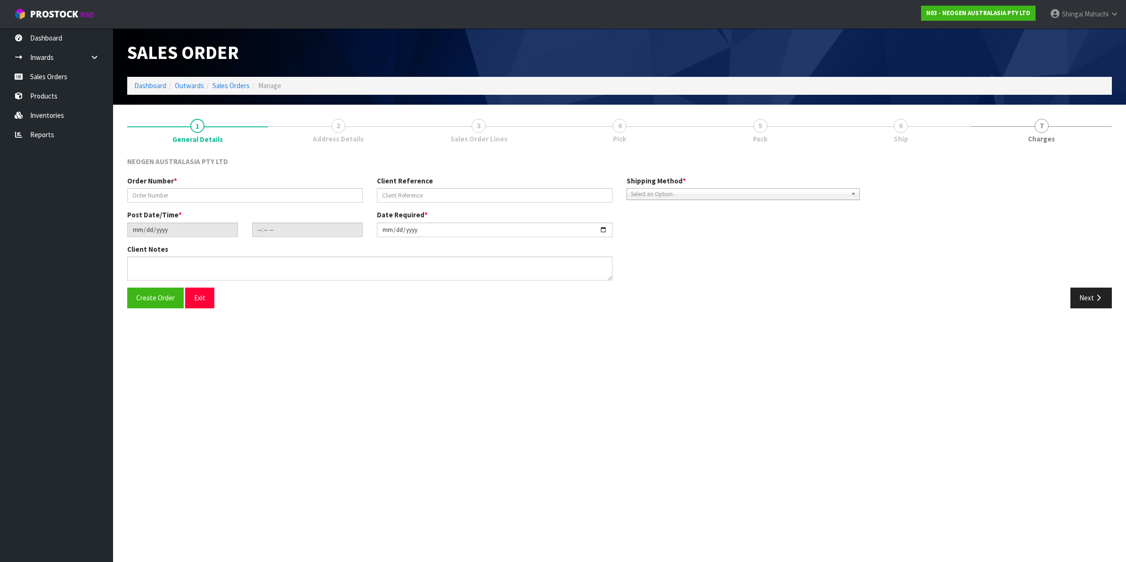
type input "102001968"
type input "8002854721"
type input "[DATE]"
type input "09:46:00.000"
type input "[DATE]"
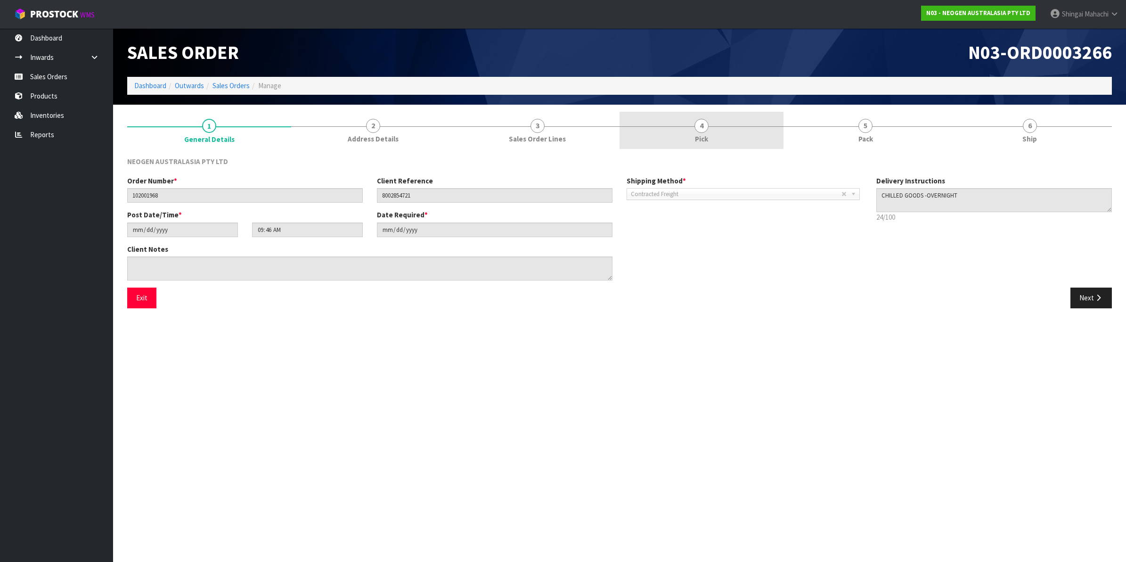
click at [704, 125] on span "4" at bounding box center [702, 126] width 14 height 14
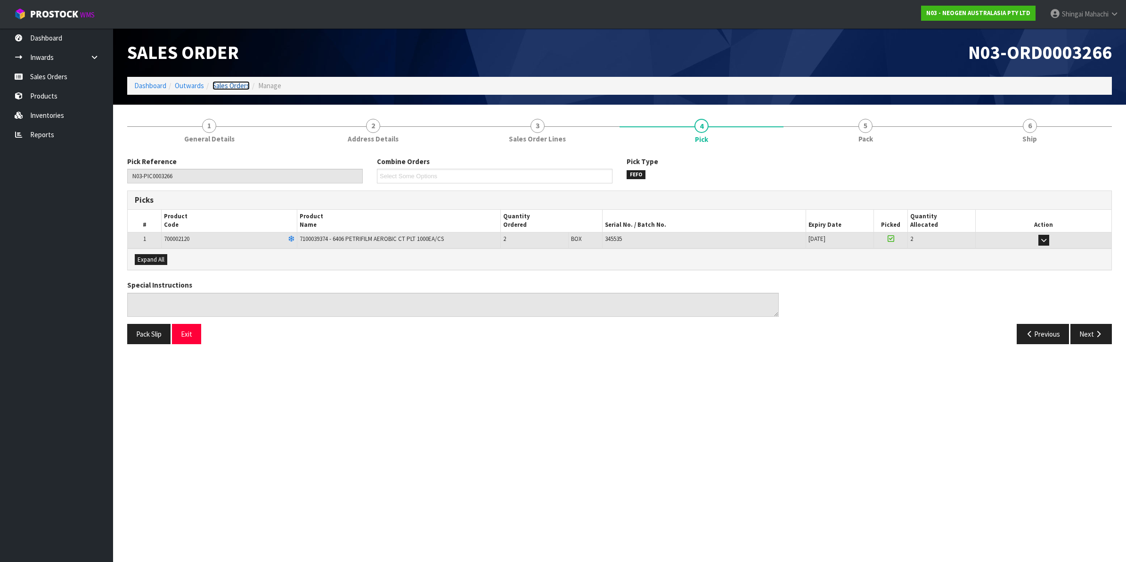
click at [245, 85] on link "Sales Orders" at bounding box center [231, 85] width 37 height 9
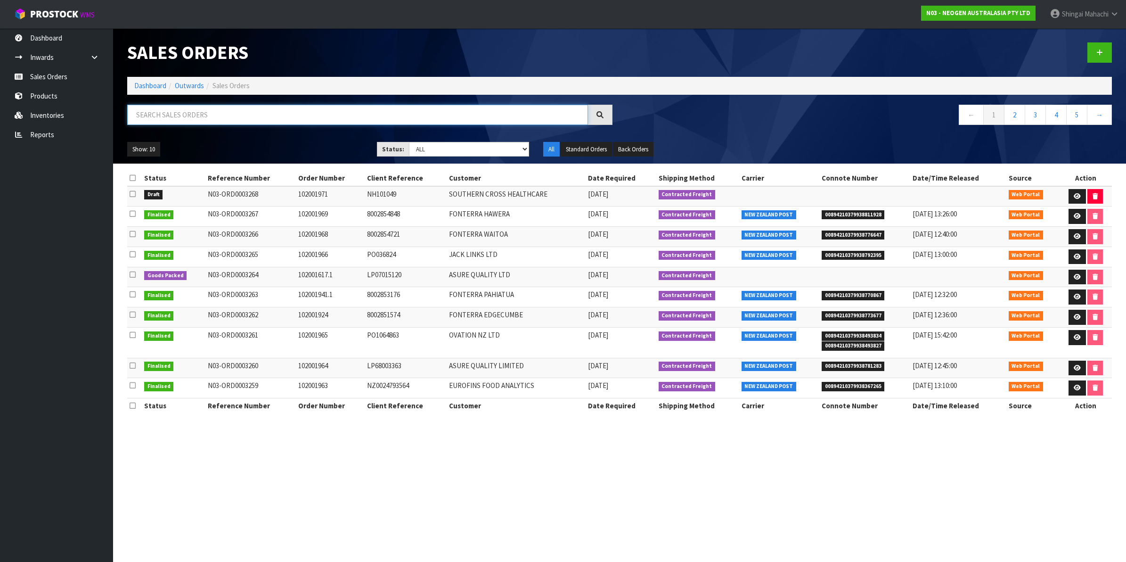
click at [217, 116] on input "text" at bounding box center [357, 115] width 461 height 20
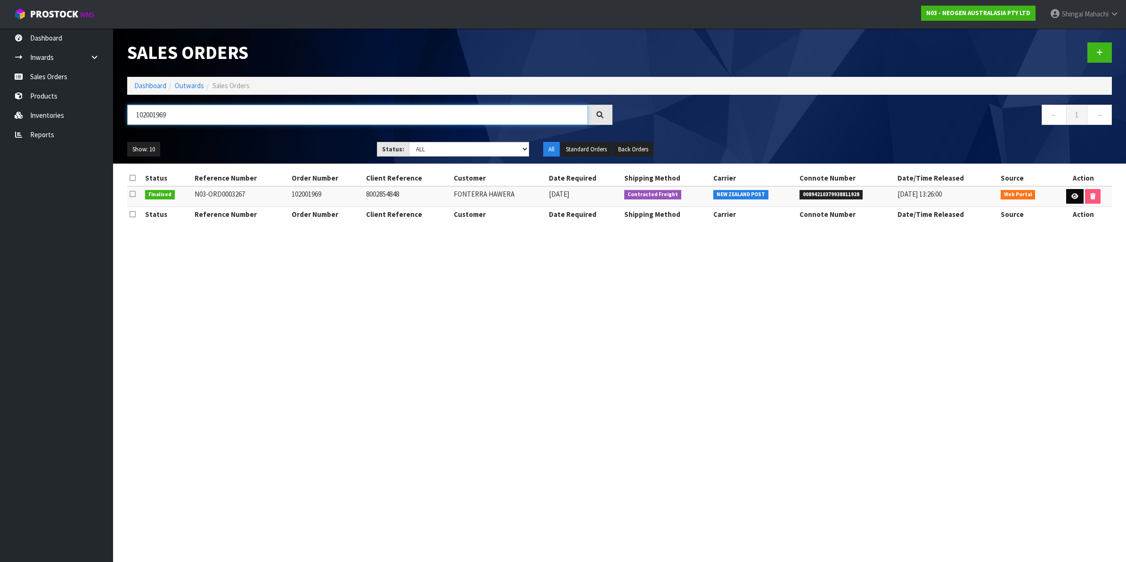
type input "102001969"
click at [1076, 192] on link at bounding box center [1074, 196] width 17 height 15
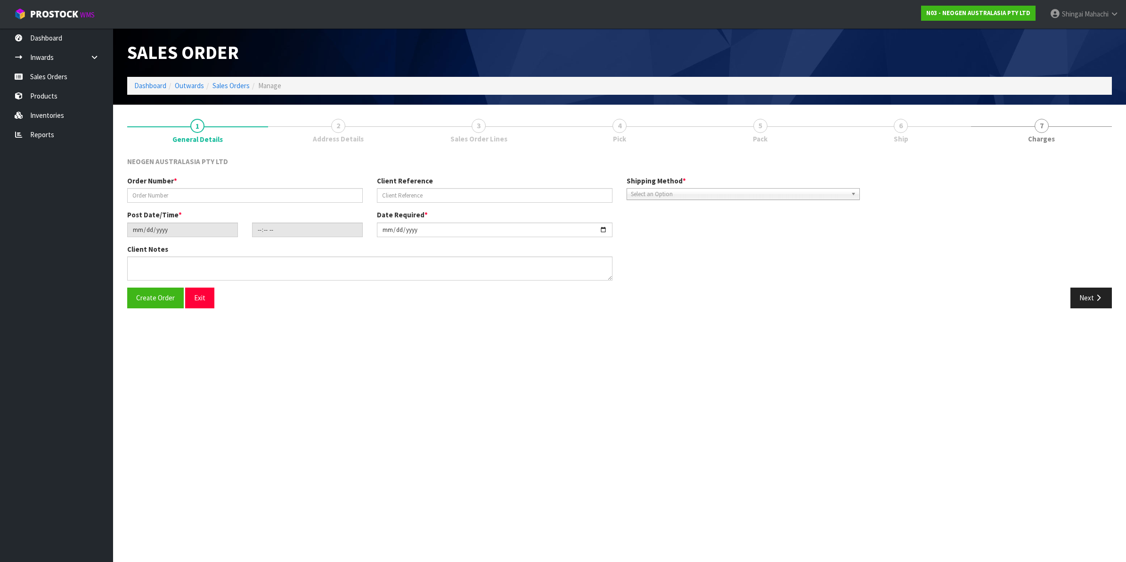
type input "102001969"
type input "8002854848"
type input "[DATE]"
type input "11:55:00.000"
type input "[DATE]"
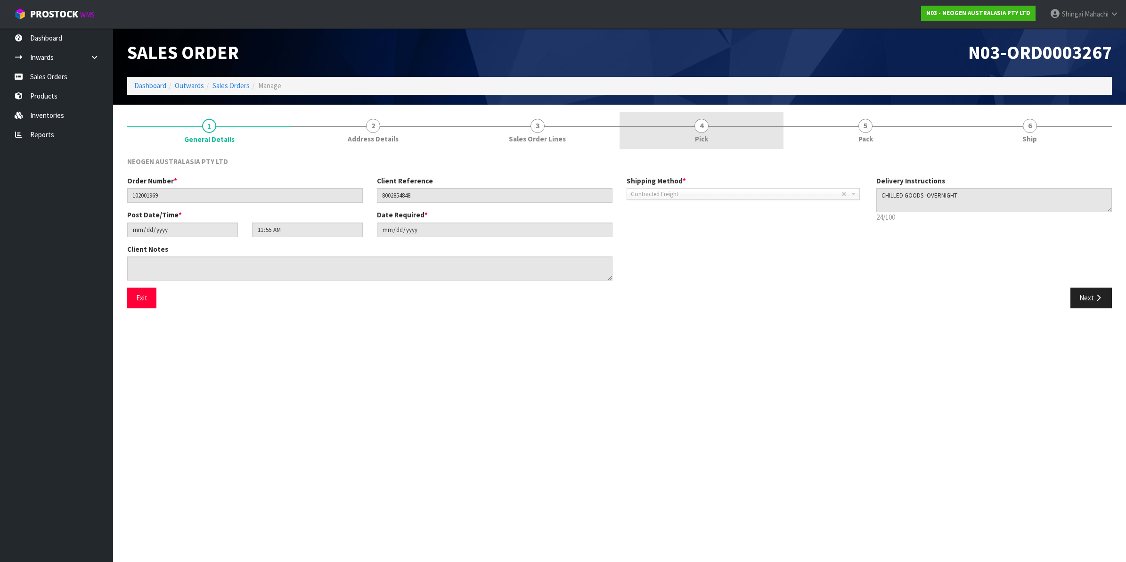
click at [703, 125] on span "4" at bounding box center [702, 126] width 14 height 14
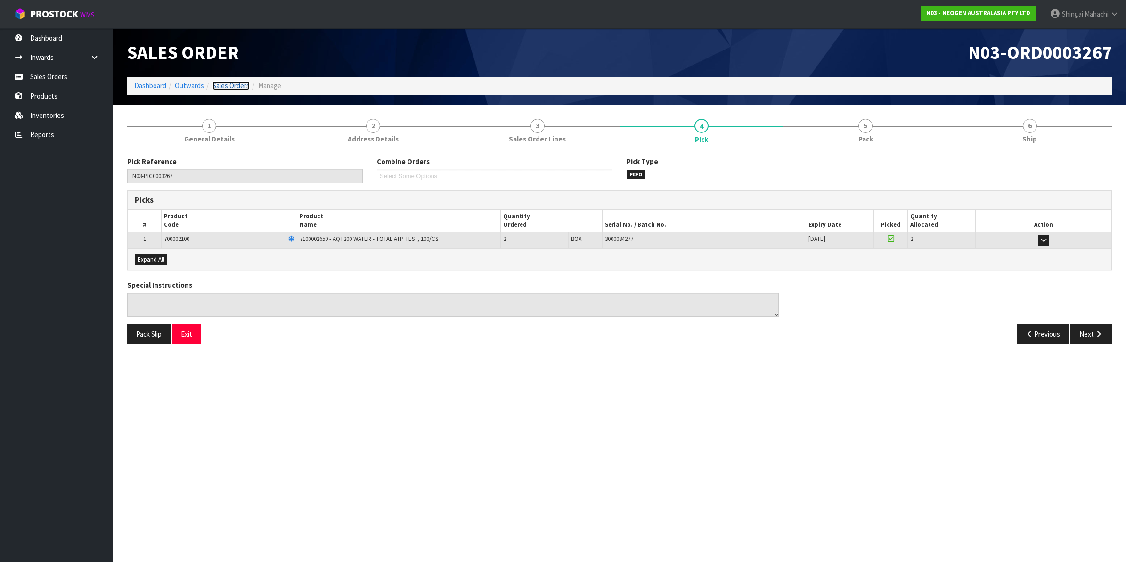
click at [222, 85] on link "Sales Orders" at bounding box center [231, 85] width 37 height 9
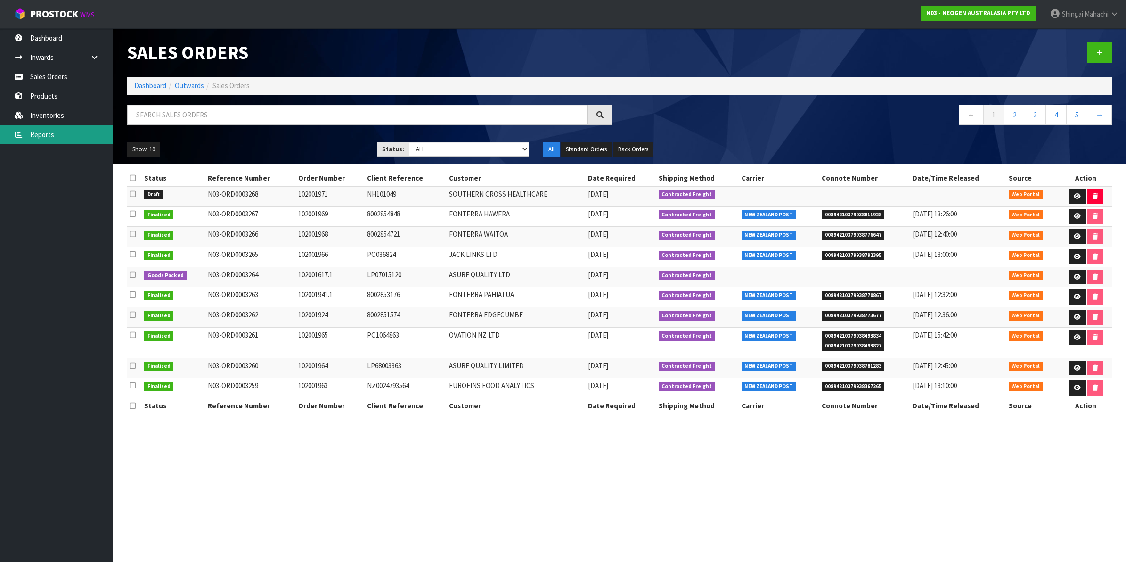
click at [51, 134] on link "Reports" at bounding box center [56, 134] width 113 height 19
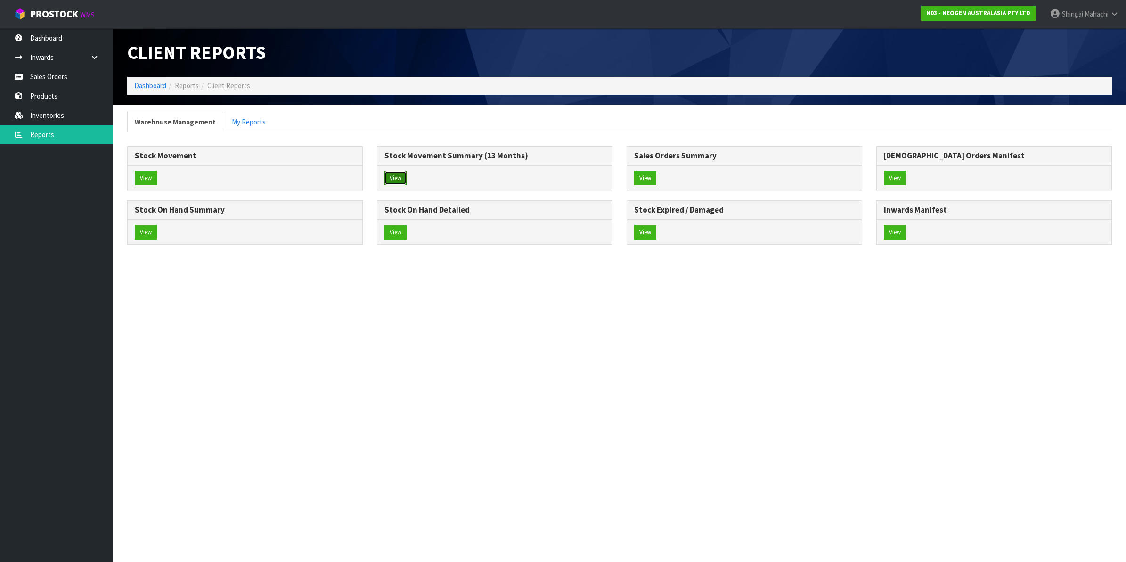
click at [401, 174] on button "View" at bounding box center [396, 178] width 22 height 15
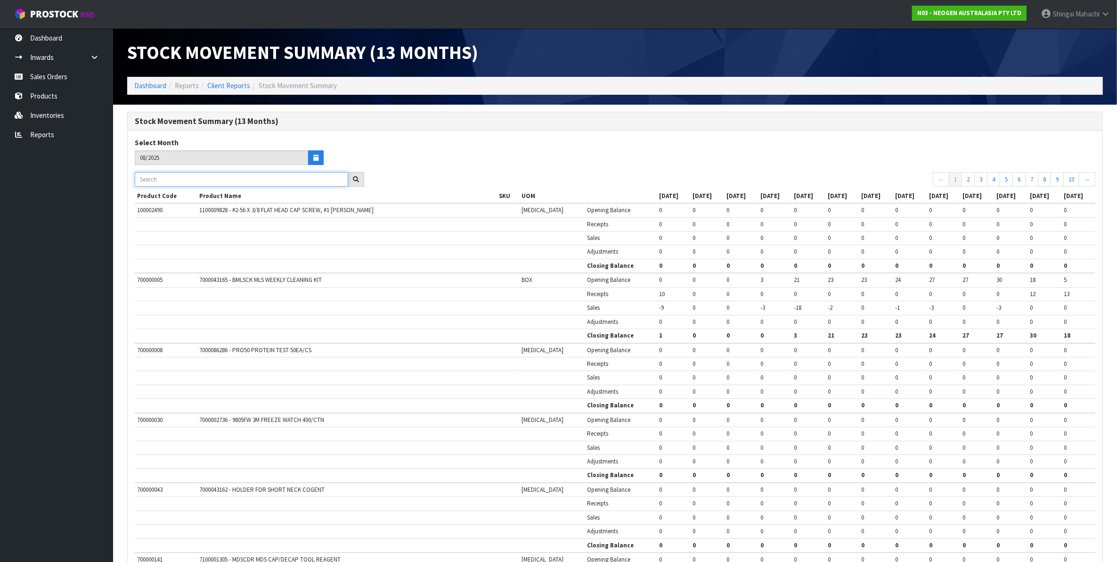
click at [160, 182] on input "text" at bounding box center [241, 179] width 213 height 15
drag, startPoint x: 160, startPoint y: 182, endPoint x: 101, endPoint y: 178, distance: 59.1
click at [101, 178] on body "Toggle navigation ProStock WMS N03 - NEOGEN AUSTRALASIA PTY LTD [PERSON_NAME] L…" at bounding box center [558, 281] width 1117 height 562
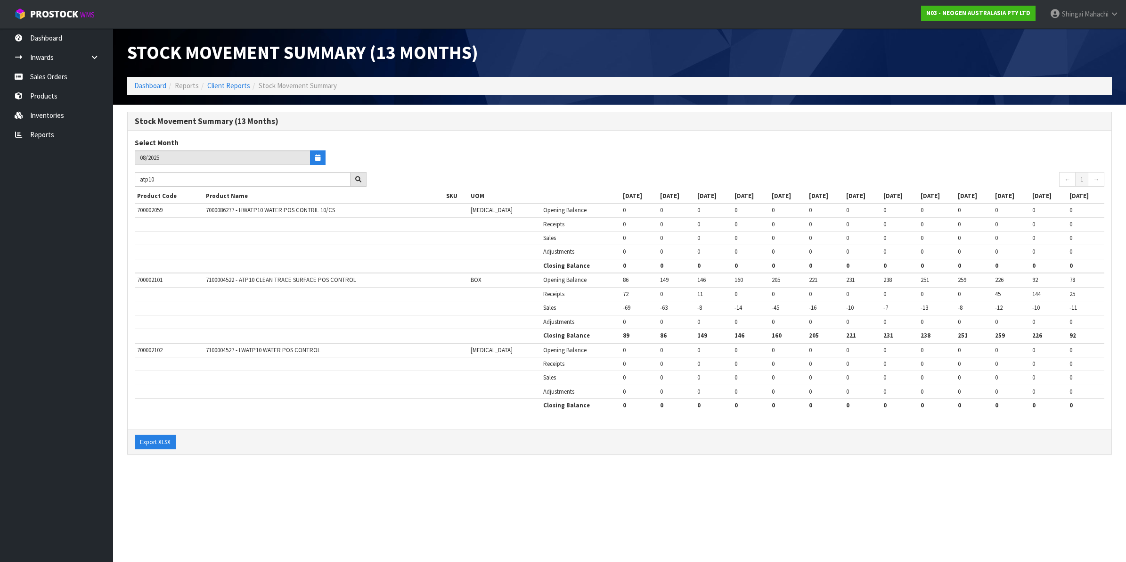
click at [257, 285] on td "7100004522 - ATP10 CLEAN TRACE SURFACE POS CONTROL" at bounding box center [324, 280] width 240 height 14
drag, startPoint x: 166, startPoint y: 278, endPoint x: 137, endPoint y: 280, distance: 29.3
click at [137, 280] on td "700002101" at bounding box center [169, 280] width 69 height 14
drag, startPoint x: 137, startPoint y: 280, endPoint x: 147, endPoint y: 280, distance: 9.9
copy td "700002101"
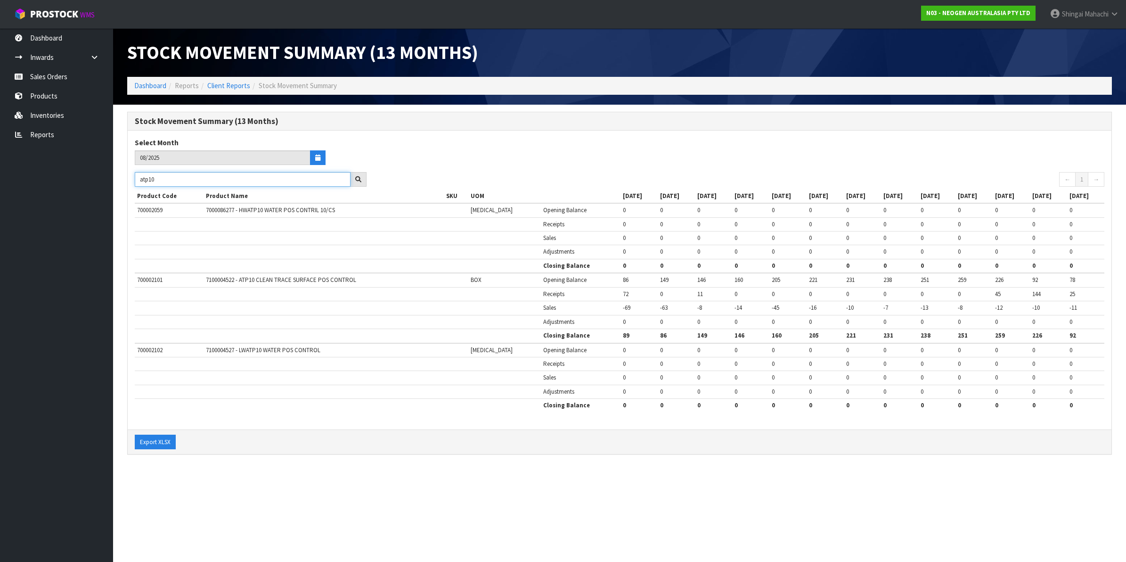
drag, startPoint x: 161, startPoint y: 180, endPoint x: 109, endPoint y: 182, distance: 51.4
click at [109, 182] on body "Toggle navigation ProStock WMS N03 - NEOGEN AUSTRALASIA PTY LTD [PERSON_NAME] L…" at bounding box center [563, 281] width 1126 height 562
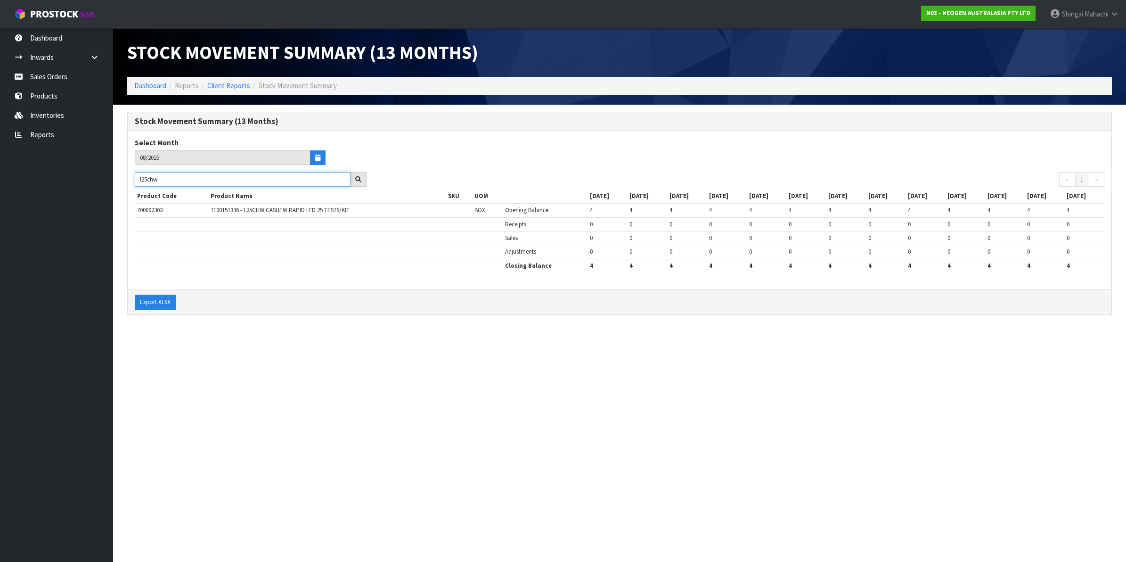
type input "l25chw"
click at [45, 76] on link "Sales Orders" at bounding box center [56, 76] width 113 height 19
